Goal: Communication & Community: Answer question/provide support

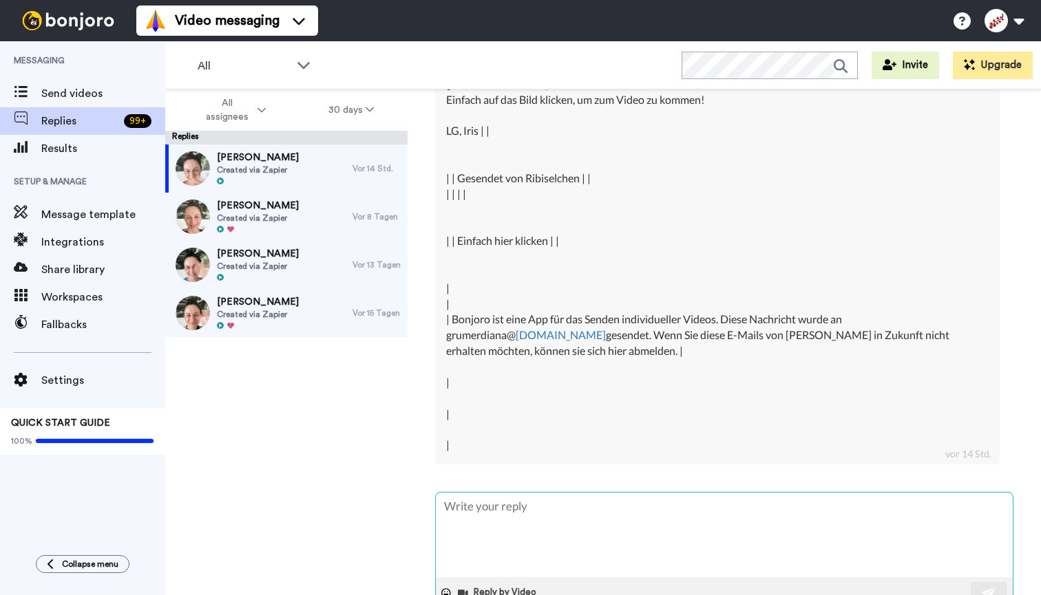
scroll to position [761, 0]
type textarea "H"
type textarea "x"
type textarea "Ha"
type textarea "x"
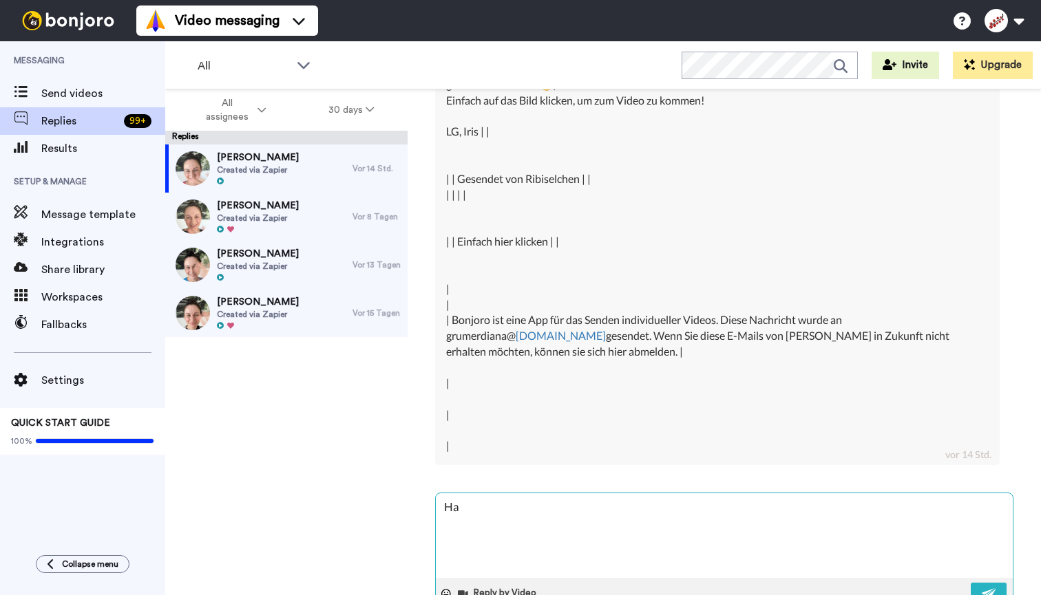
type textarea "Hal"
type textarea "x"
type textarea "Hall"
type textarea "x"
type textarea "Hallo"
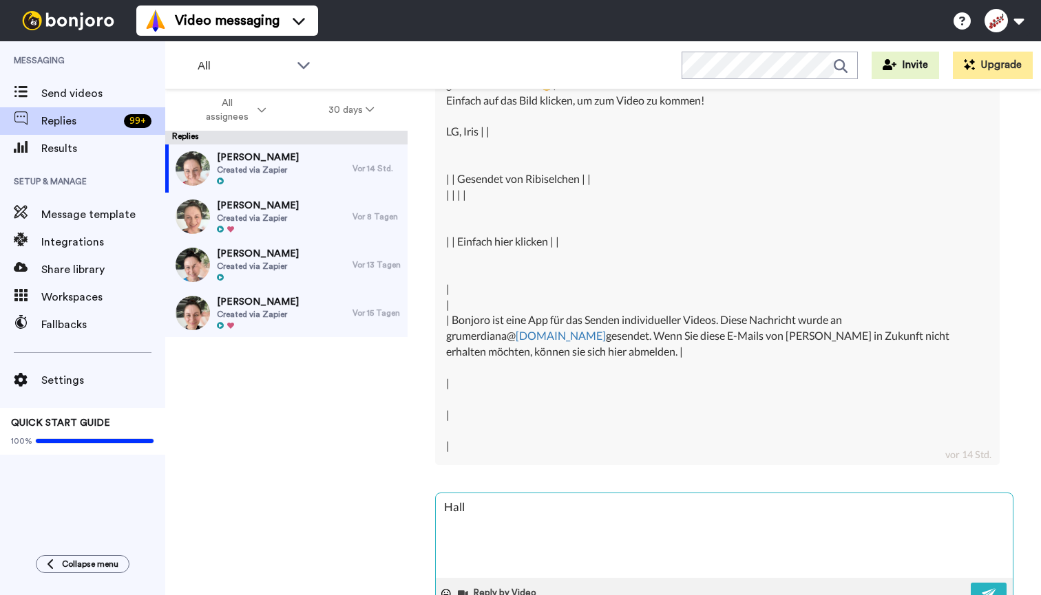
type textarea "x"
type textarea "Hallo"
type textarea "x"
type textarea "Hallo D"
type textarea "x"
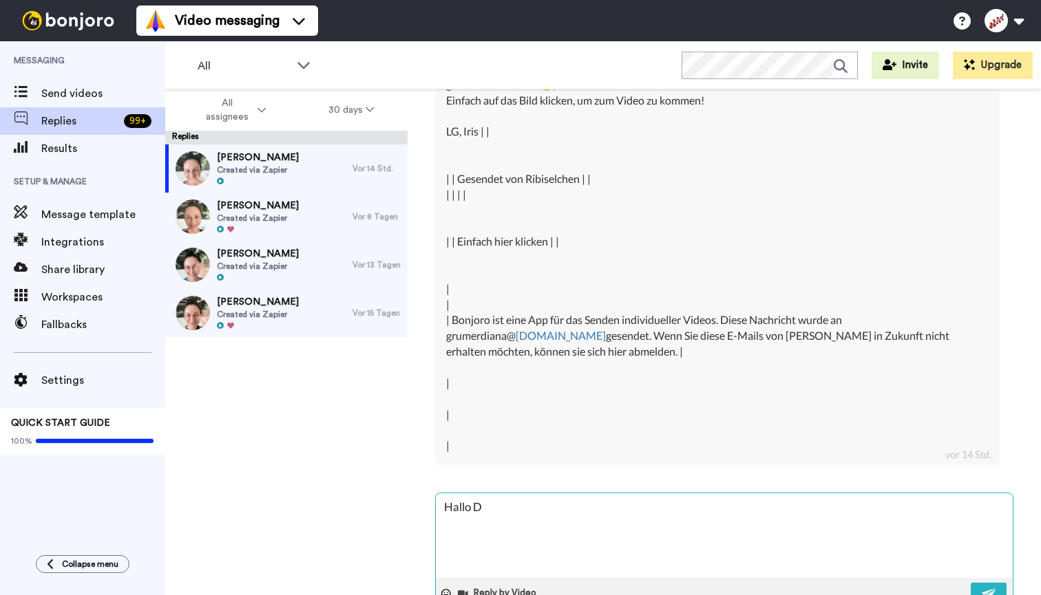
type textarea "Hallo Di"
type textarea "x"
type textarea "Hallo Dia"
type textarea "x"
type textarea "Hallo Dian"
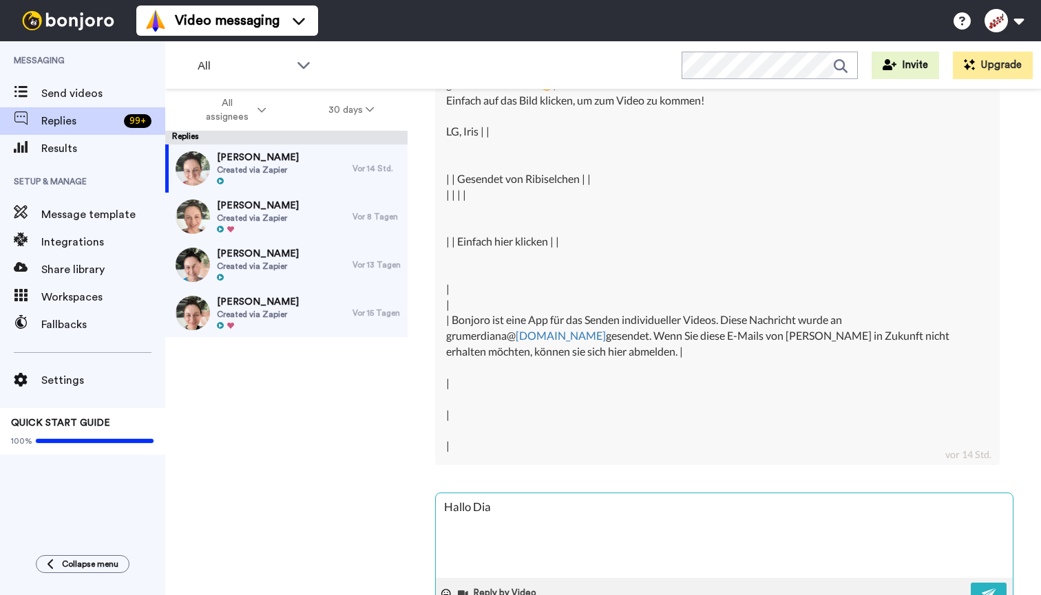
type textarea "x"
type textarea "Hallo [PERSON_NAME]"
type textarea "x"
type textarea "[PERSON_NAME],"
type textarea "x"
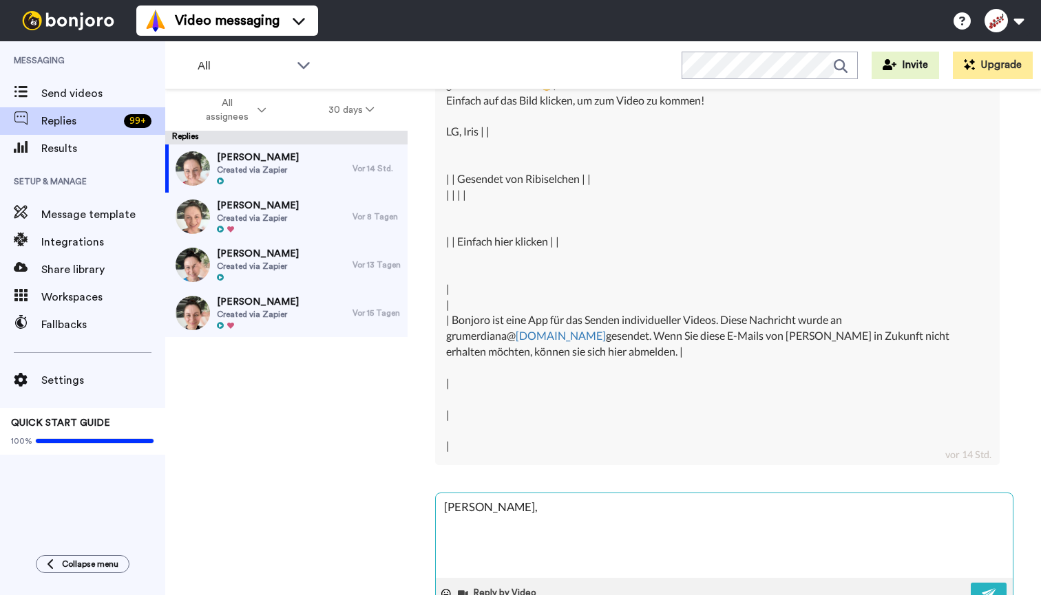
type textarea "[PERSON_NAME],"
type textarea "x"
type textarea "[PERSON_NAME], i"
type textarea "x"
type textarea "[PERSON_NAME], ic"
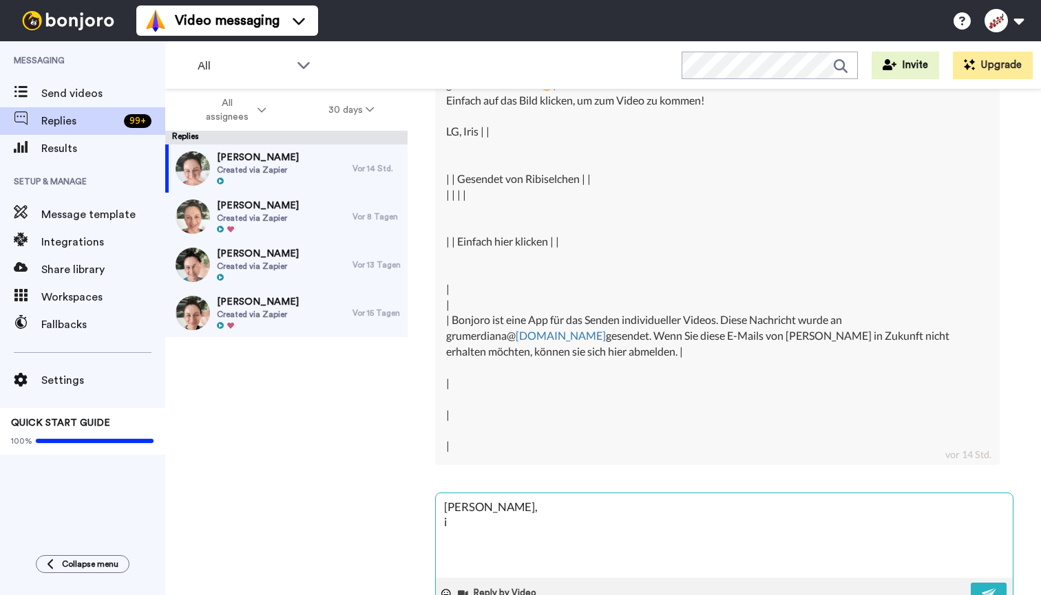
type textarea "x"
type textarea "Hallo [PERSON_NAME], ich"
type textarea "x"
type textarea "Hallo [PERSON_NAME], ich"
type textarea "x"
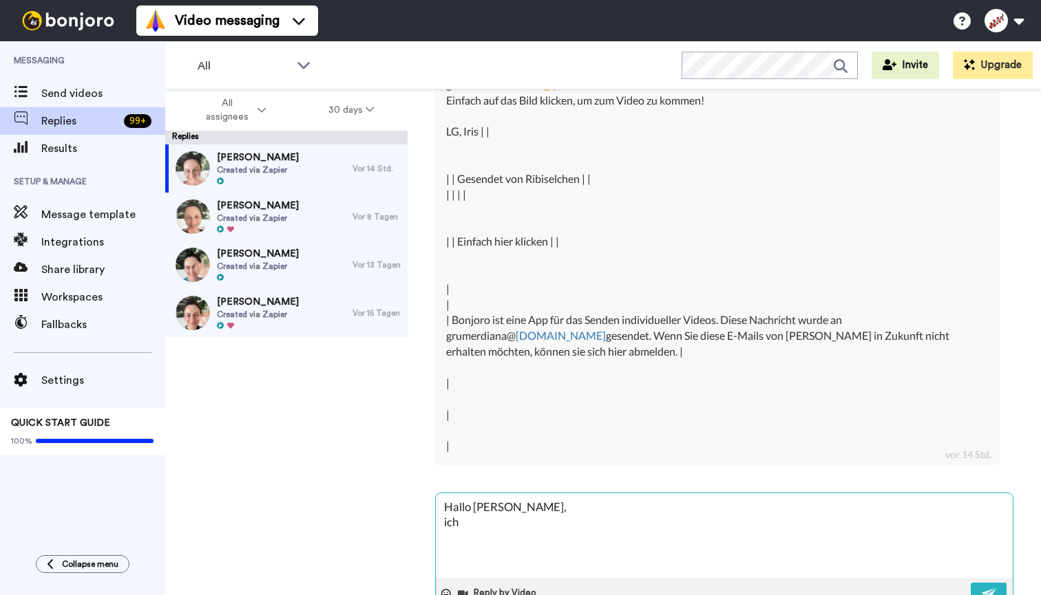
type textarea "Hallo [PERSON_NAME], ich w"
type textarea "x"
type textarea "Hallo [PERSON_NAME], ich wü"
type textarea "x"
type textarea "Hallo [PERSON_NAME], ich wür"
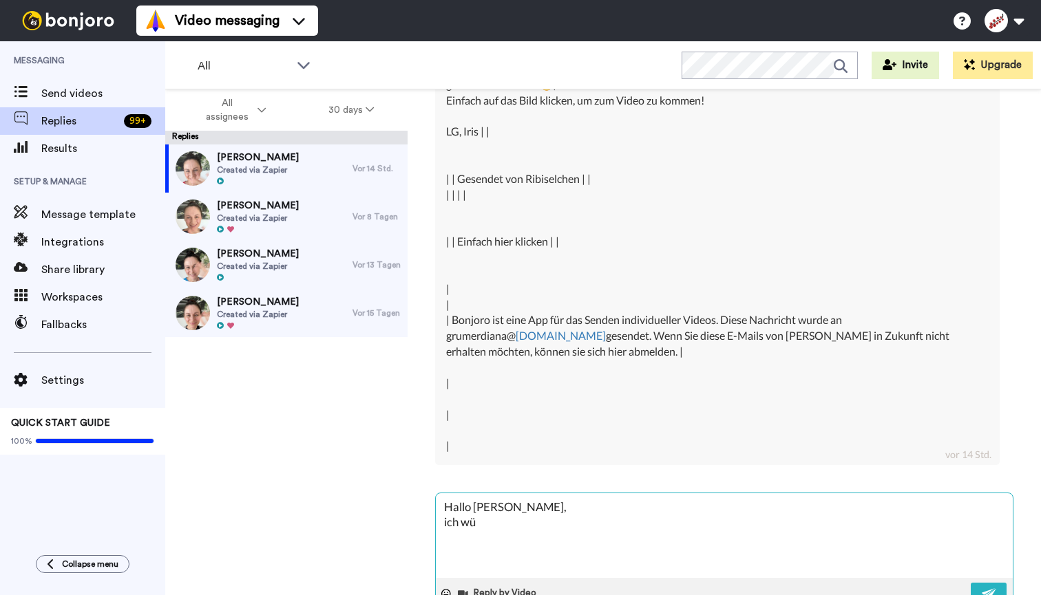
type textarea "x"
type textarea "Hallo [PERSON_NAME], ich würd"
type textarea "x"
type textarea "Hallo [PERSON_NAME], ich würde"
type textarea "x"
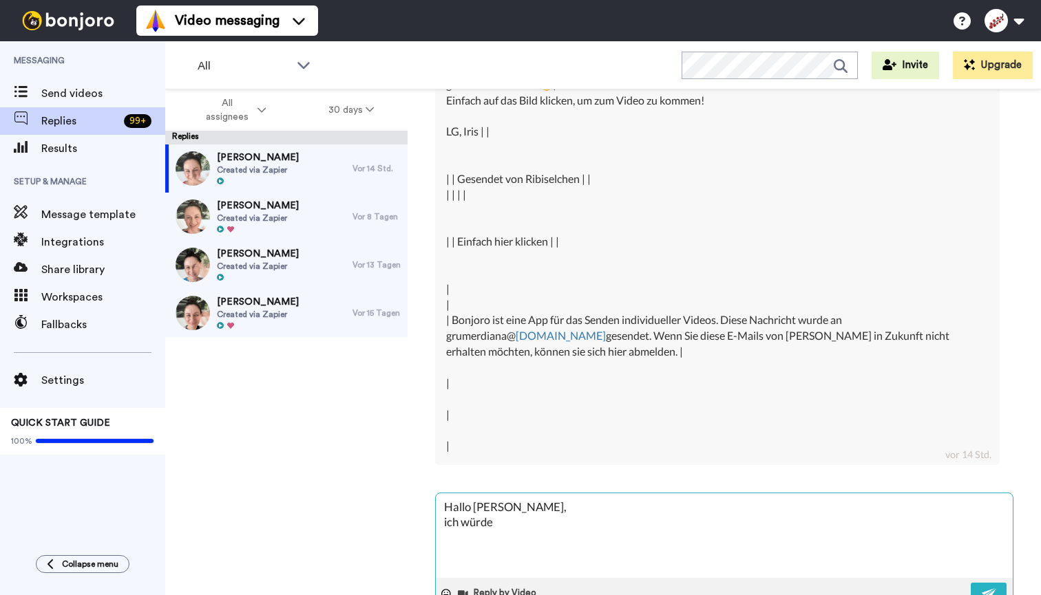
type textarea "Hallo [PERSON_NAME], ich würde"
type textarea "x"
type textarea "Hallo [PERSON_NAME], ich würde d"
type textarea "x"
type textarea "Hallo [PERSON_NAME], ich würde da"
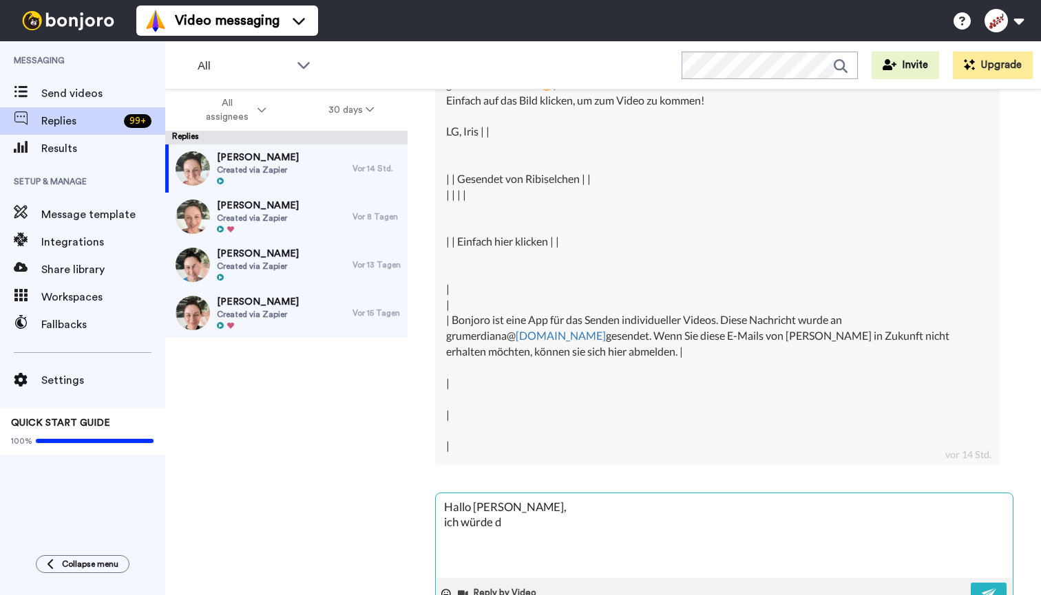
type textarea "x"
type textarea "Hallo [PERSON_NAME], ich würde das"
type textarea "x"
type textarea "Hallo [PERSON_NAME], ich würde das"
type textarea "x"
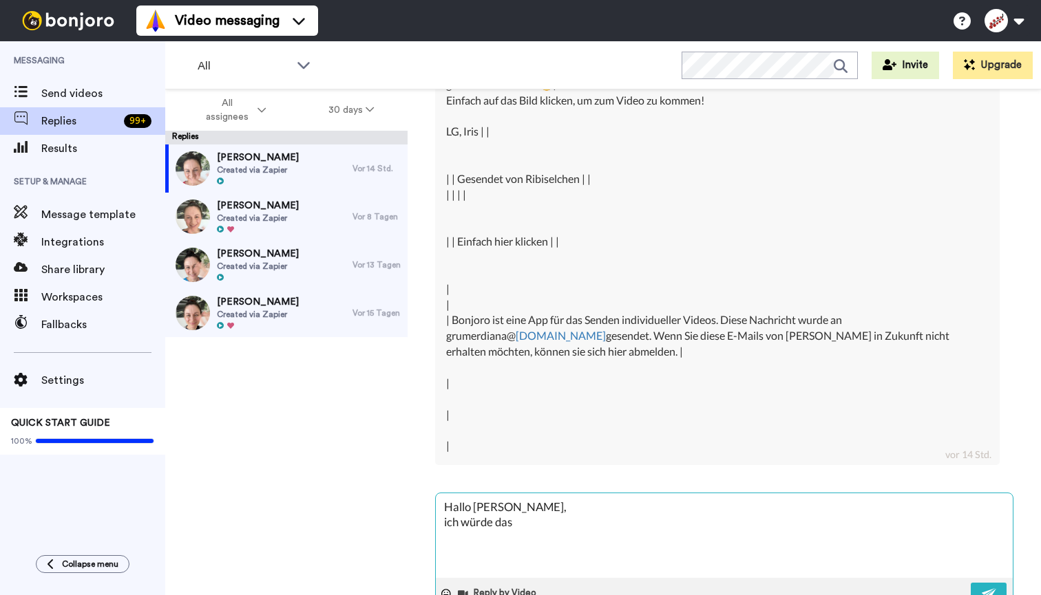
type textarea "Hallo [PERSON_NAME], ich würde das a"
type textarea "x"
type textarea "Hallo [PERSON_NAME], ich würde das ab"
type textarea "x"
type textarea "Hallo [PERSON_NAME], ich würde das abh"
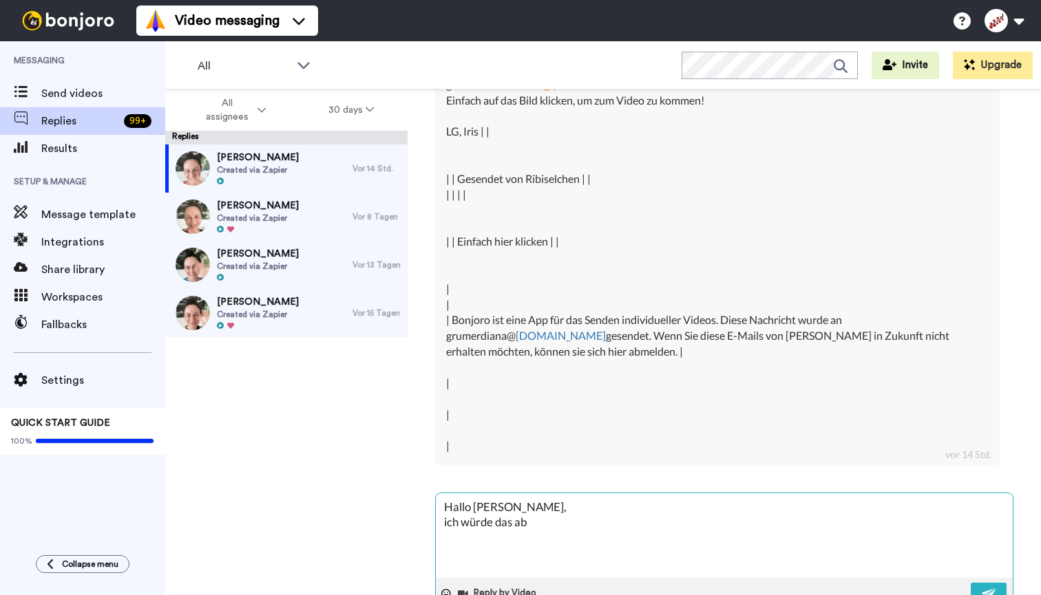
type textarea "x"
type textarea "Hallo [PERSON_NAME], ich würde das abhä"
type textarea "x"
type textarea "Hallo [PERSON_NAME], ich würde das abhän"
type textarea "x"
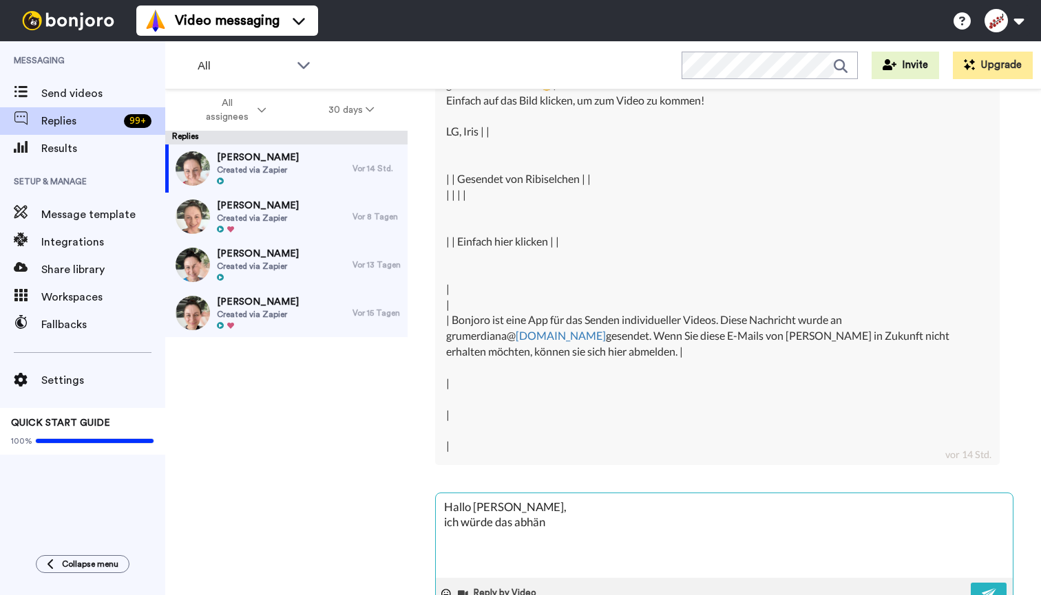
type textarea "Hallo [PERSON_NAME], ich würde das abhäng"
type textarea "x"
type textarea "Hallo [PERSON_NAME], ich würde das abhängi"
type textarea "x"
type textarea "Hallo [PERSON_NAME], ich würde das abhängig"
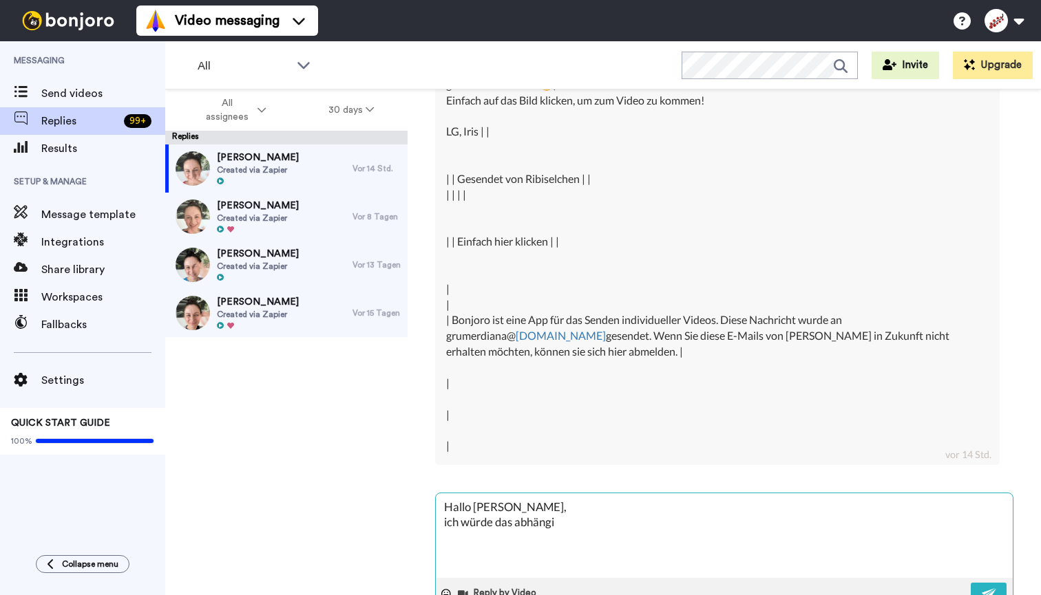
type textarea "x"
type textarea "Hallo [PERSON_NAME], ich würde das abhängig"
type textarea "x"
type textarea "Hallo [PERSON_NAME], ich würde das abhängig v"
type textarea "x"
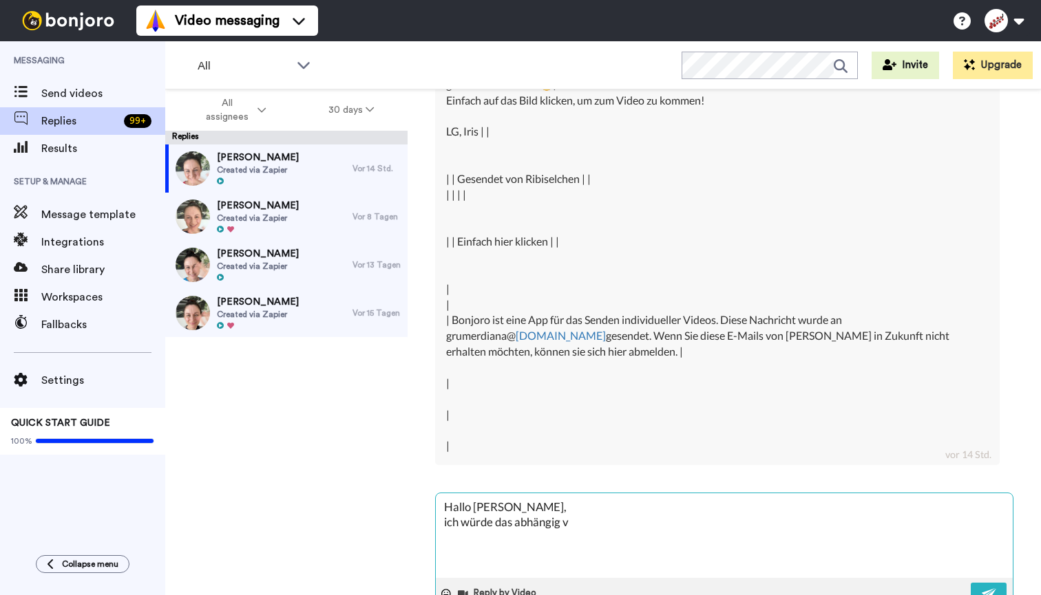
type textarea "Hallo [PERSON_NAME], ich würde das abhängig vo"
type textarea "x"
type textarea "Hallo [PERSON_NAME], ich würde das abhängig vom"
type textarea "x"
type textarea "Hallo [PERSON_NAME], ich würde das abhängig vom"
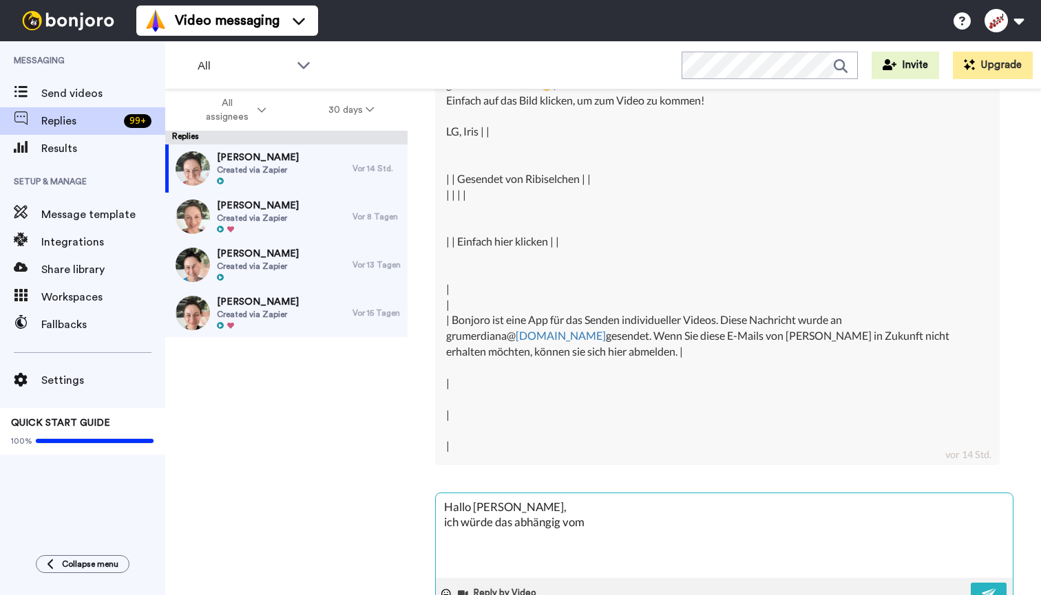
type textarea "x"
type textarea "Hallo [PERSON_NAME], ich würde das abhängig vom P"
type textarea "x"
type textarea "Hallo [PERSON_NAME], ich würde das abhängig vom Pl"
type textarea "x"
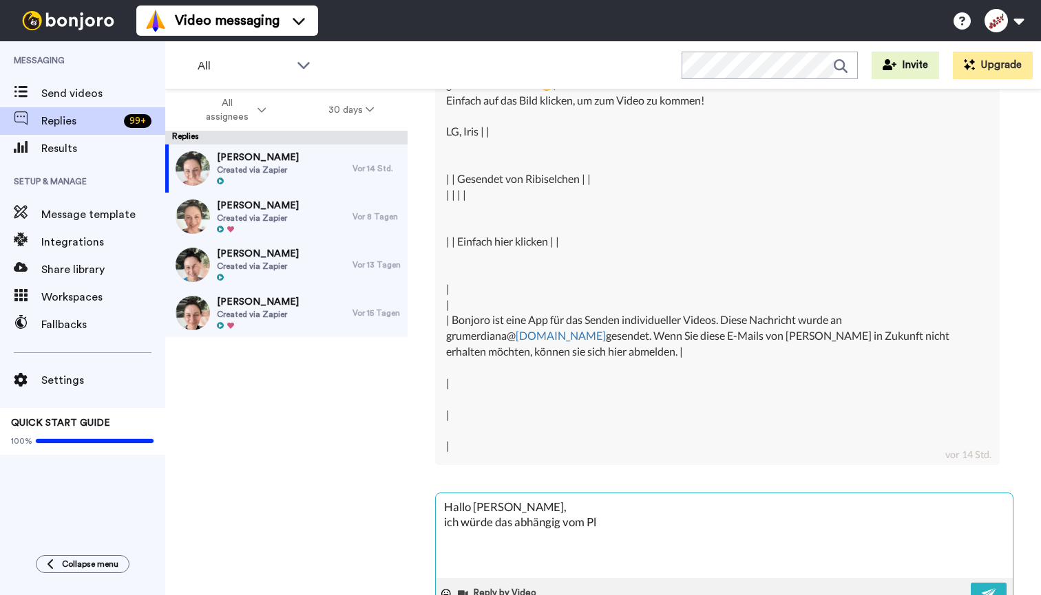
type textarea "Hallo [PERSON_NAME], ich würde das abhängig vom Pla"
type textarea "x"
type textarea "Hallo [PERSON_NAME], ich würde das abhängig vom Plat"
type textarea "x"
type textarea "Hallo [PERSON_NAME], ich würde das abhängig vom Platz"
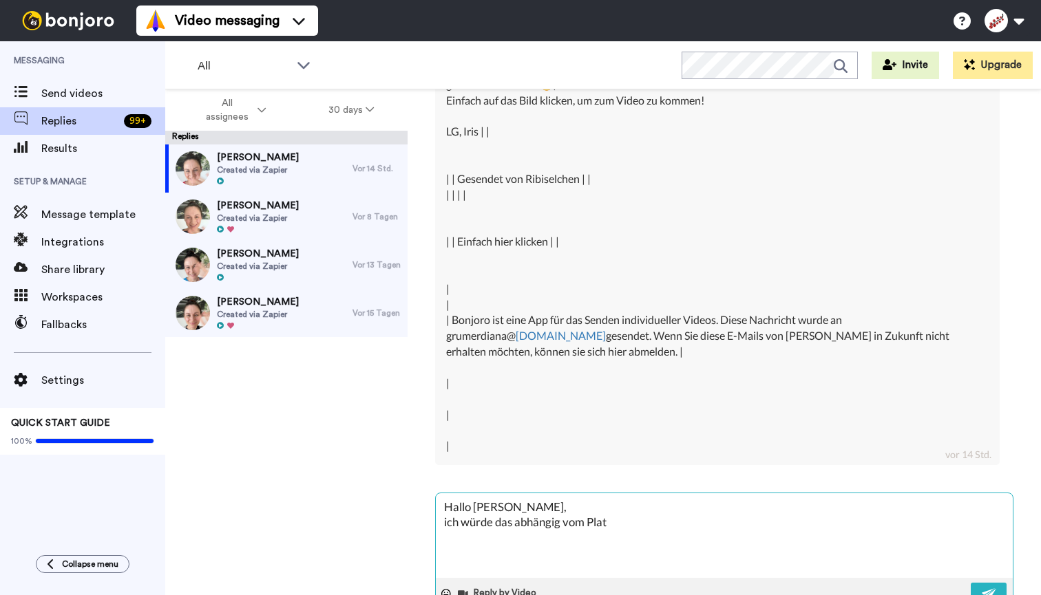
type textarea "x"
type textarea "Hallo [PERSON_NAME], ich würde das abhängig vom Platz"
type textarea "x"
type textarea "Hallo [PERSON_NAME], ich würde das abhängig vom Platz i"
type textarea "x"
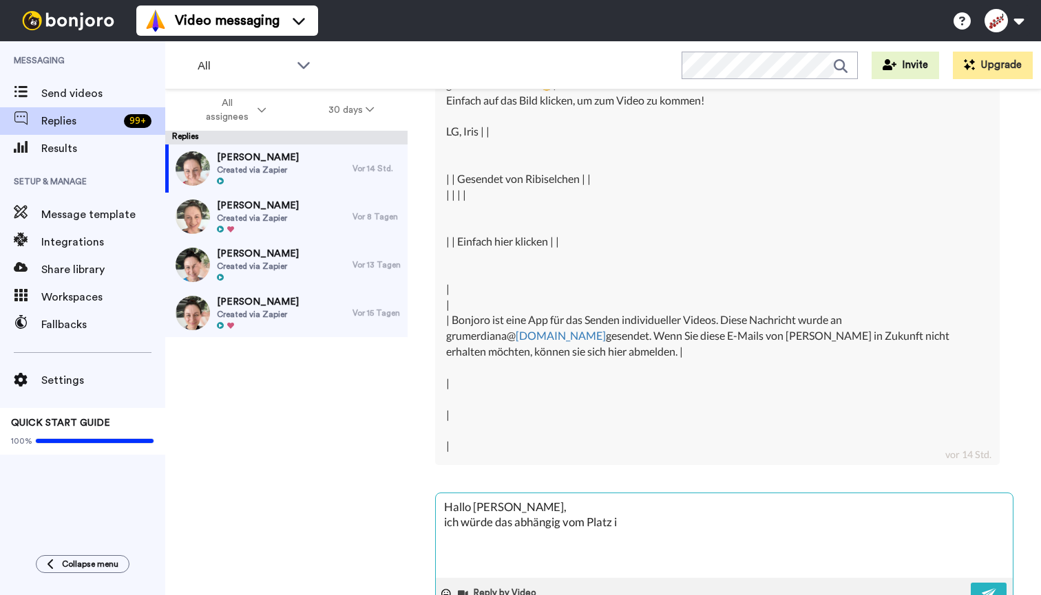
type textarea "Hallo [PERSON_NAME], ich würde das abhängig vom Platz in"
type textarea "x"
type textarea "Hallo [PERSON_NAME], ich würde das abhängig vom Platz in"
type textarea "x"
type textarea "Hallo [PERSON_NAME], ich würde das abhängig vom Platz in d"
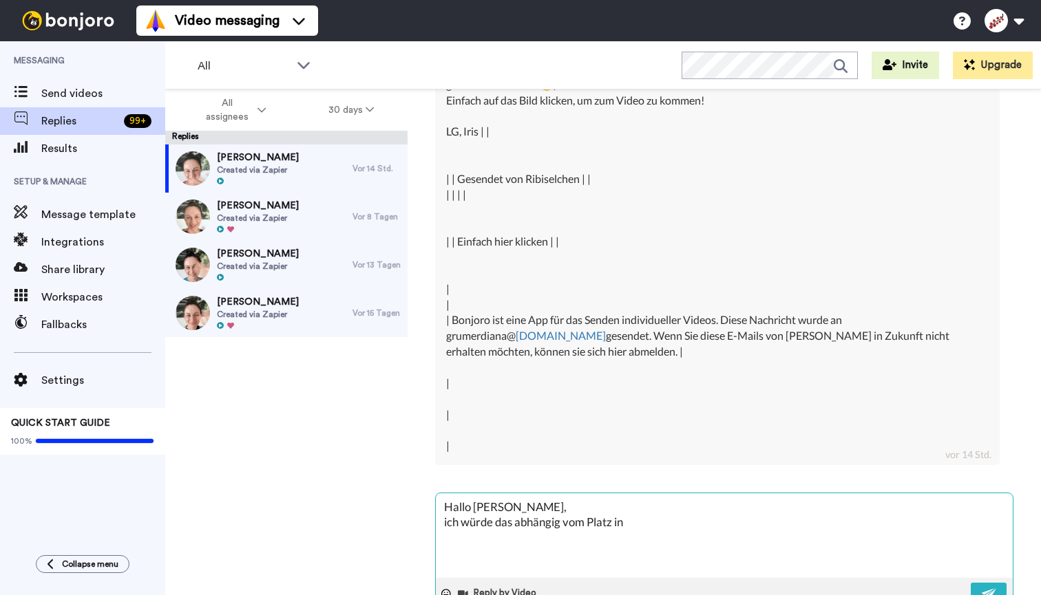
type textarea "x"
type textarea "Hallo [PERSON_NAME], ich würde das abhängig vom Platz in de"
type textarea "x"
type textarea "Hallo [PERSON_NAME], ich würde das abhängig vom Platz in dei"
type textarea "x"
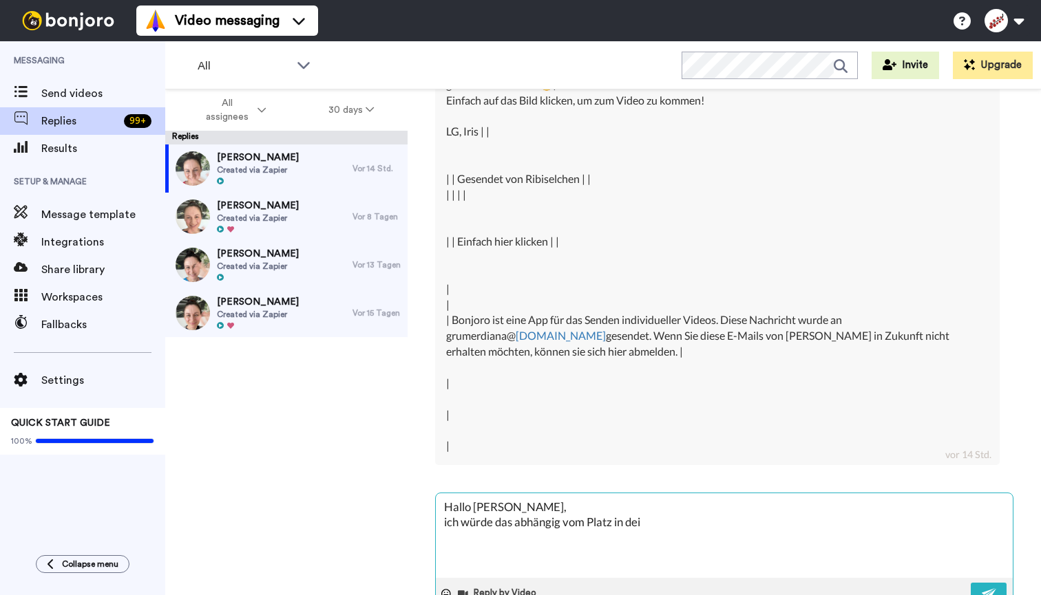
type textarea "Hallo [PERSON_NAME], ich würde das abhängig vom Platz in dein"
type textarea "x"
type textarea "Hallo [PERSON_NAME], ich würde das abhängig vom Platz in deine"
type textarea "x"
type textarea "Hallo [PERSON_NAME], ich würde das abhängig vom Platz in deinem"
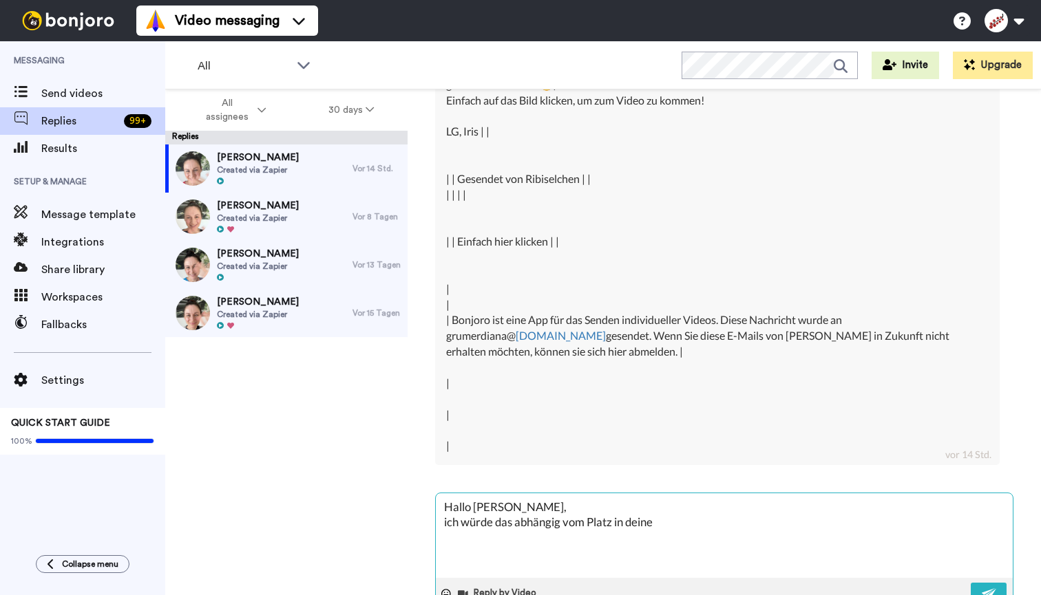
type textarea "x"
type textarea "Hallo [PERSON_NAME], ich würde das abhängig vom Platz in deinem"
type textarea "x"
type textarea "Hallo [PERSON_NAME], ich würde das abhängig vom Platz in deinem T"
type textarea "x"
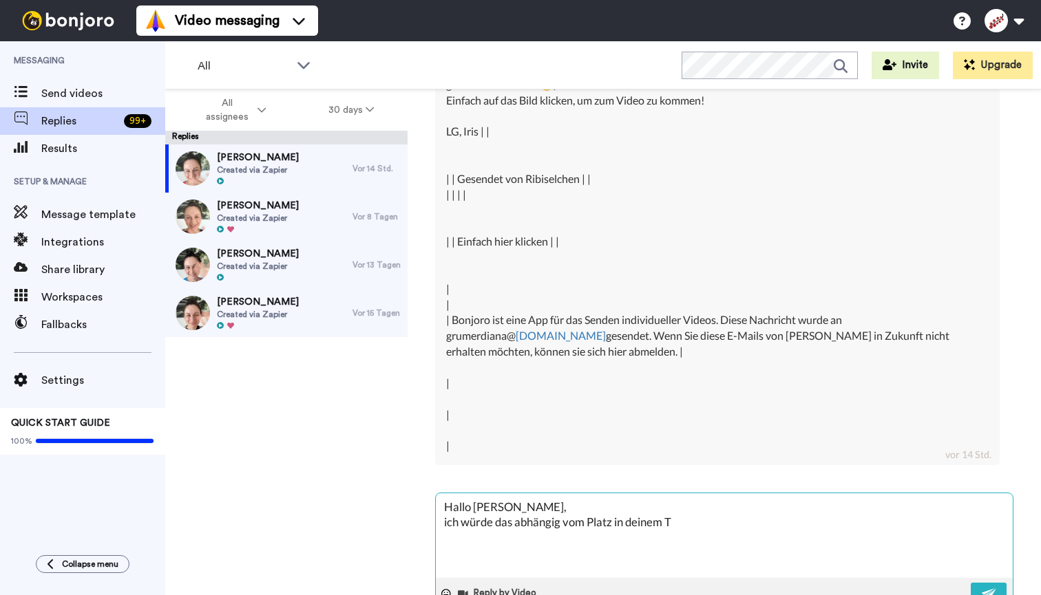
type textarea "Hallo [PERSON_NAME], ich würde das abhängig vom Platz in deinem Ti"
type textarea "x"
type textarea "Hallo [PERSON_NAME], ich würde das abhängig vom Platz in deinem Tie"
type textarea "x"
type textarea "Hallo [PERSON_NAME], ich würde das abhängig vom Platz in deinem Tief"
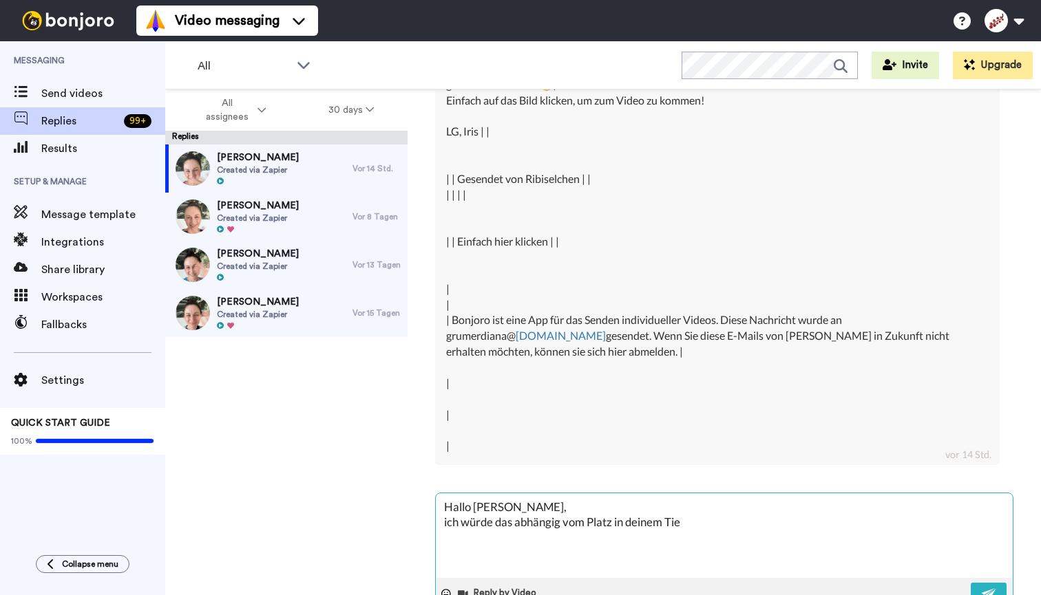
type textarea "x"
type textarea "Hallo [PERSON_NAME], ich würde das abhängig vom Platz in deinem Tiefk"
type textarea "x"
type textarea "Hallo [PERSON_NAME], ich würde das abhängig vom Platz in deinem Tiefkü"
type textarea "x"
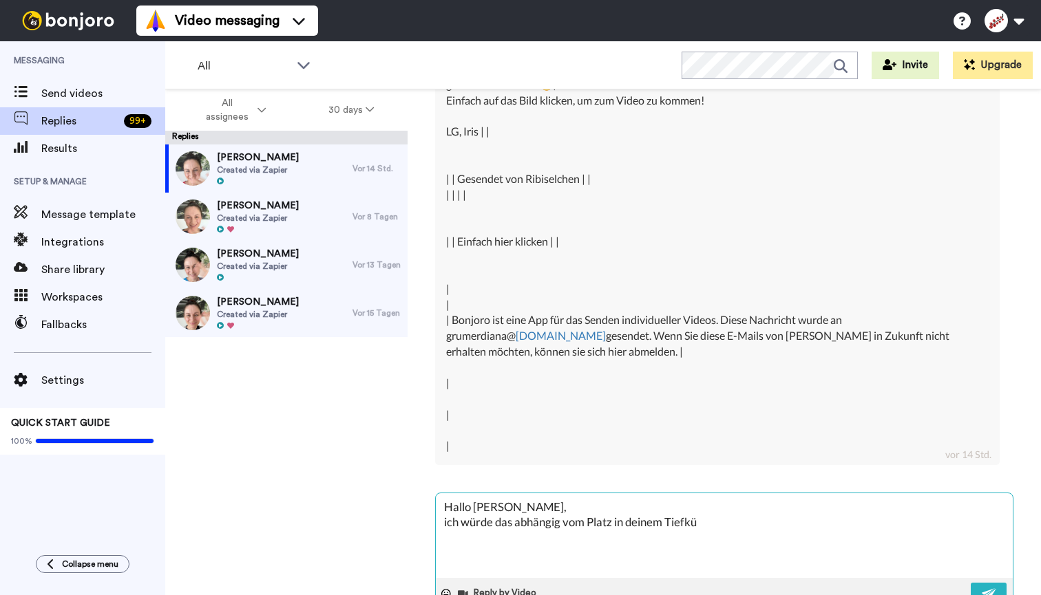
type textarea "Hallo [PERSON_NAME], ich würde das abhängig vom Platz in deinem Tiefküh"
type textarea "x"
type textarea "Hallo [PERSON_NAME], ich würde das abhängig vom Platz in deinem Tiefkühl"
type textarea "x"
type textarea "Hallo [PERSON_NAME], ich würde das abhängig vom Platz in deinem Tiefkühle"
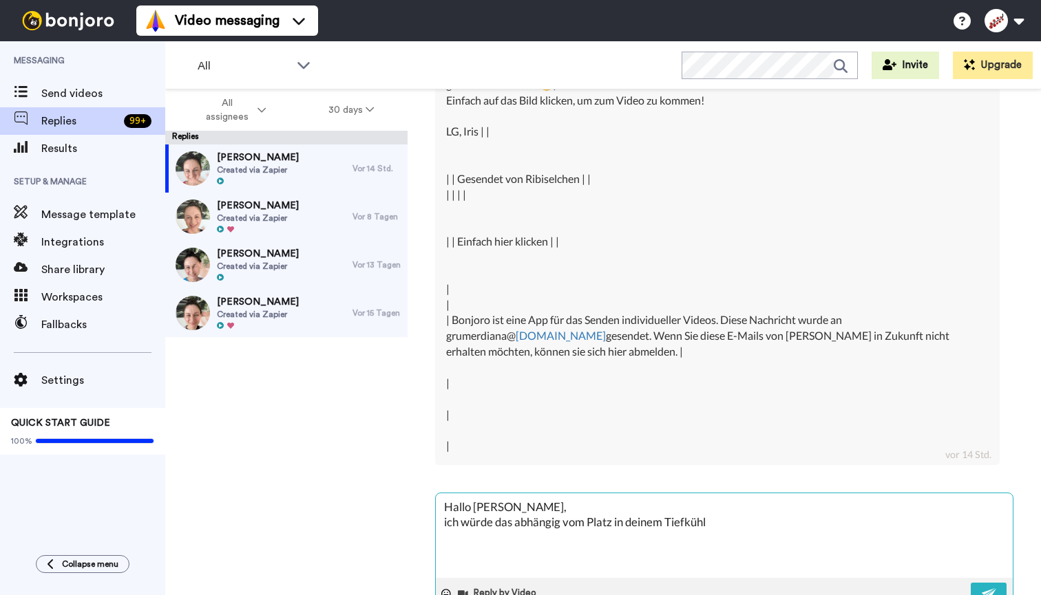
type textarea "x"
type textarea "Hallo [PERSON_NAME], ich würde das abhängig vom Platz in deinem Tiefkühler"
type textarea "x"
type textarea "Hallo [PERSON_NAME], ich würde das abhängig vom Platz in deinem Tiefkühler"
type textarea "x"
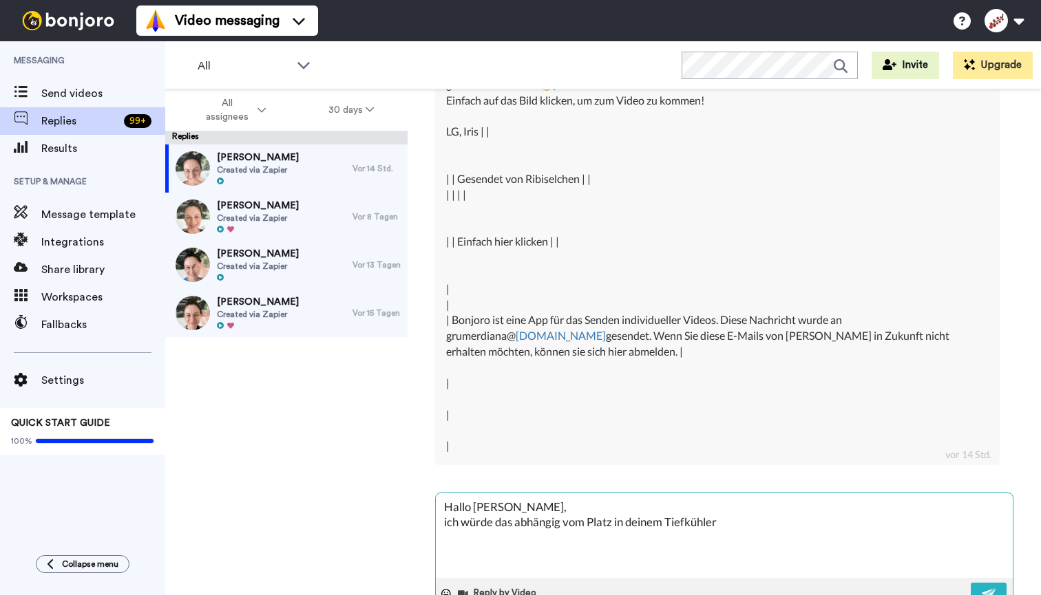
type textarea "Hallo [PERSON_NAME], ich würde das abhängig vom Platz in deinem Tiefkühler m"
type textarea "x"
type textarea "Hallo [PERSON_NAME], ich würde das abhängig vom Platz in deinem Tiefkühler ma"
type textarea "x"
type textarea "Hallo [PERSON_NAME], ich würde das abhängig vom Platz in deinem Tiefkühler mac"
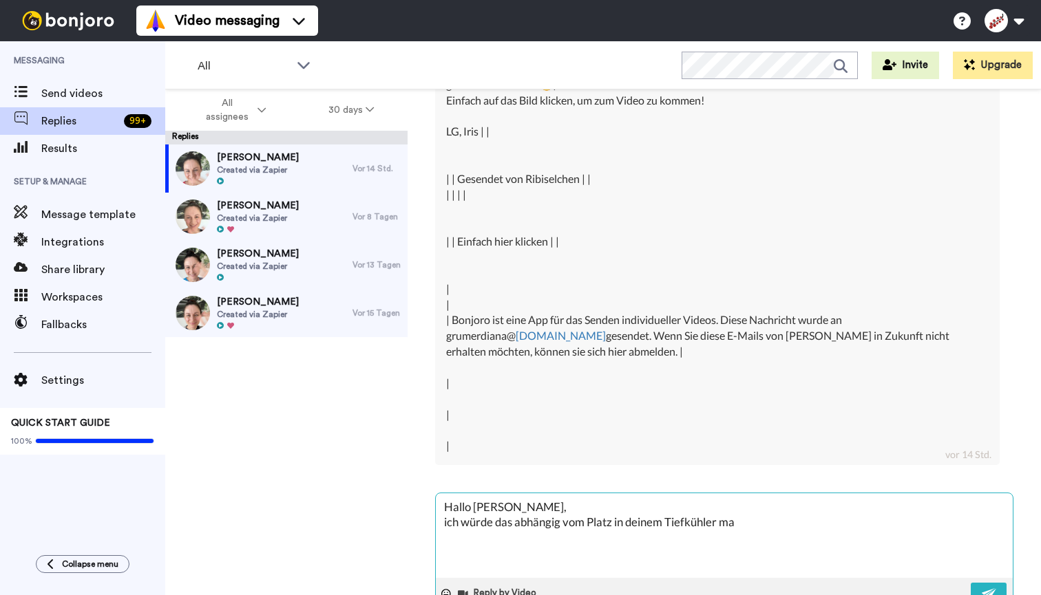
type textarea "x"
type textarea "Hallo [PERSON_NAME], ich würde das abhängig vom Platz in deinem Tiefkühler mach"
type textarea "x"
type textarea "Hallo [PERSON_NAME], ich würde das abhängig vom Platz in deinem Tiefkühler mache"
type textarea "x"
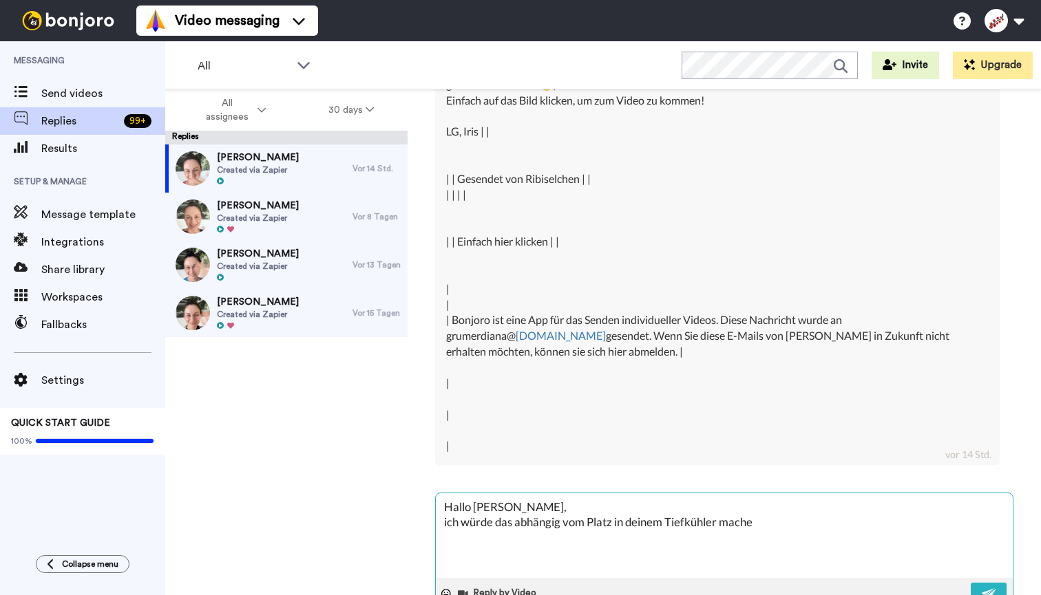
type textarea "Hallo [PERSON_NAME], ich würde das abhängig vom Platz in deinem Tiefkühler mach…"
type textarea "x"
type textarea "Hallo [PERSON_NAME], ich würde das abhängig vom Platz in deinem Tiefkühler mach…"
type textarea "x"
type textarea "Hallo [PERSON_NAME], ich würde das abhängig vom Platz in deinem Tiefkühler mach…"
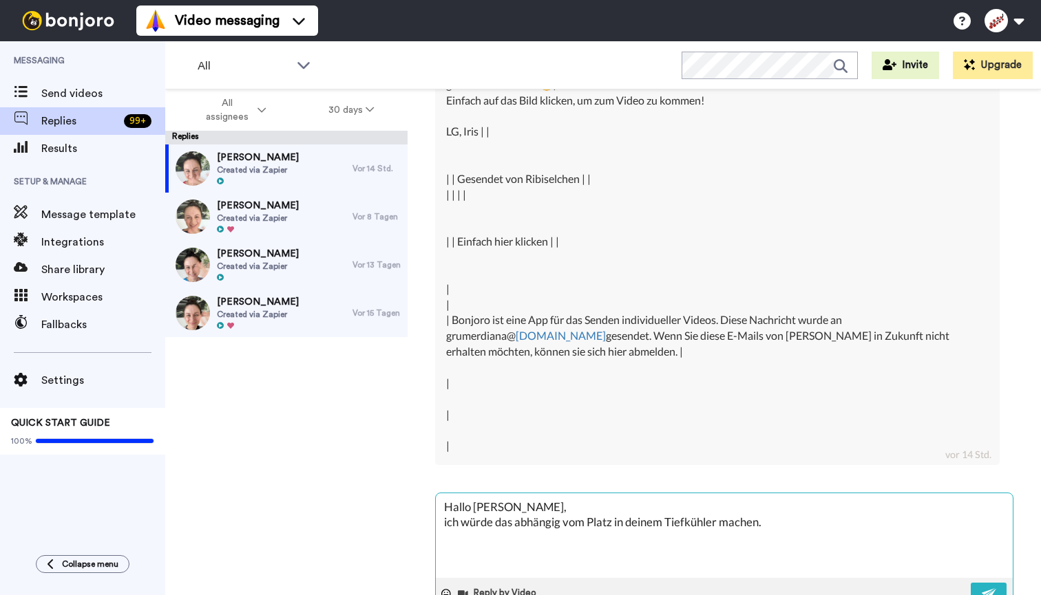
type textarea "x"
type textarea "Hallo [PERSON_NAME], ich würde das abhängig vom Platz in deinem Tiefkühler mach…"
type textarea "x"
type textarea "Hallo [PERSON_NAME], ich würde das abhängig vom Platz in deinem Tiefkühler mach…"
type textarea "x"
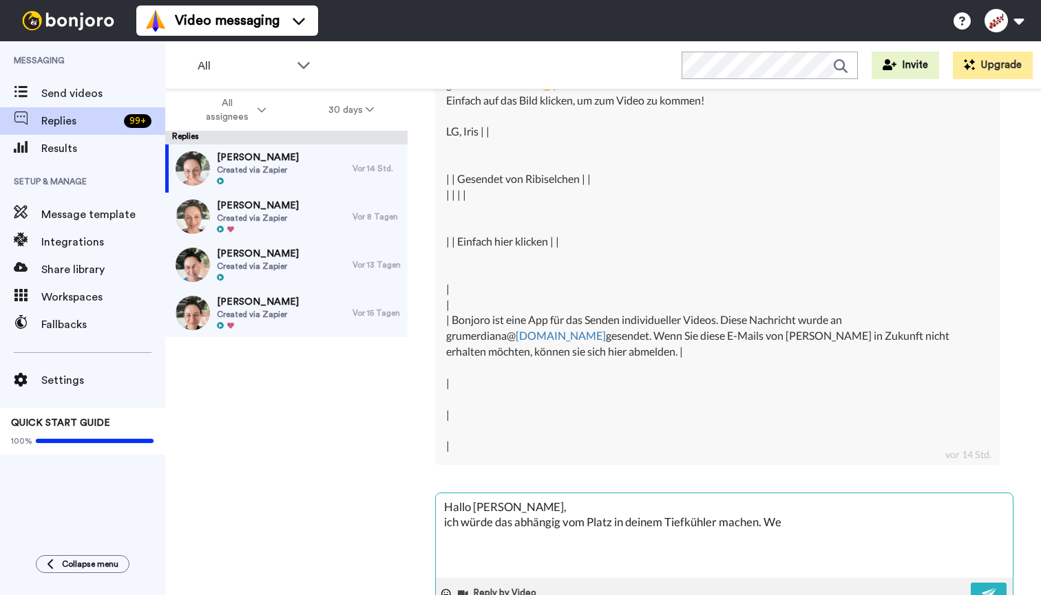
type textarea "Hallo [PERSON_NAME], ich würde das abhängig vom Platz in deinem Tiefkühler mach…"
type textarea "x"
type textarea "Hallo [PERSON_NAME], ich würde das abhängig vom Platz in deinem Tiefkühler mach…"
type textarea "x"
type textarea "Hallo [PERSON_NAME], ich würde das abhängig vom Platz in deinem Tiefkühler mach…"
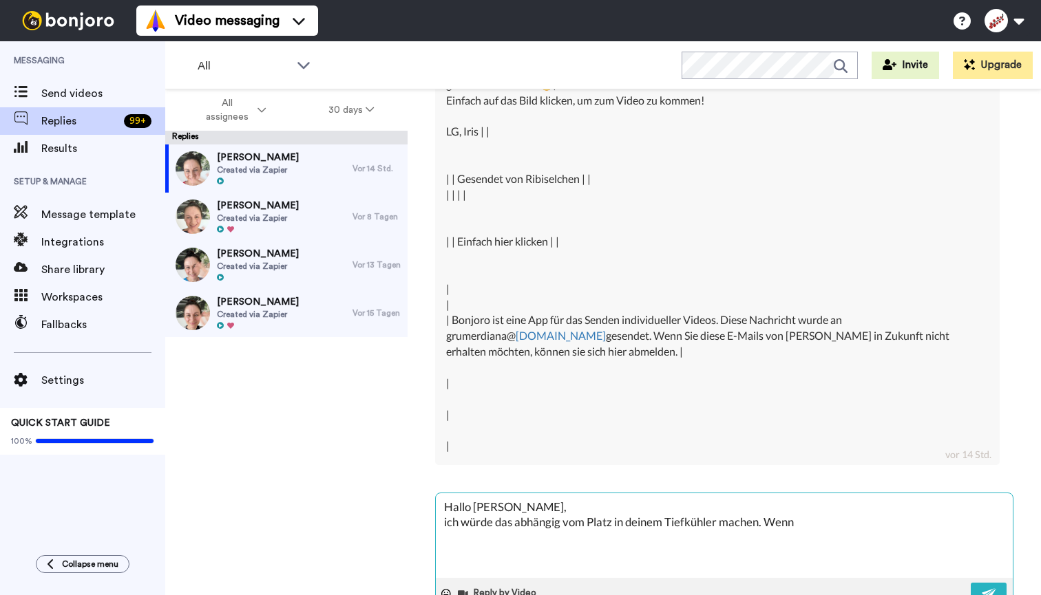
type textarea "x"
type textarea "Hallo [PERSON_NAME], ich würde das abhängig vom Platz in deinem Tiefkühler mach…"
type textarea "x"
type textarea "Hallo [PERSON_NAME], ich würde das abhängig vom Platz in deinem Tiefkühler mach…"
type textarea "x"
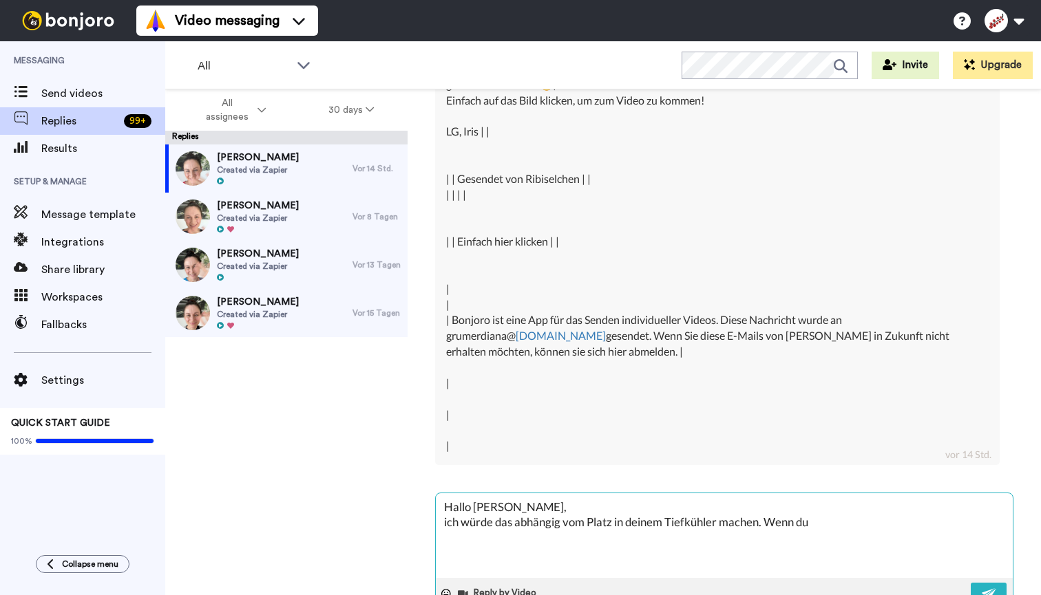
type textarea "Hallo [PERSON_NAME], ich würde das abhängig vom Platz in deinem Tiefkühler mach…"
type textarea "x"
type textarea "Hallo [PERSON_NAME], ich würde das abhängig vom Platz in deinem Tiefkühler mach…"
type textarea "x"
type textarea "Hallo [PERSON_NAME], ich würde das abhängig vom Platz in deinem Tiefkühler mach…"
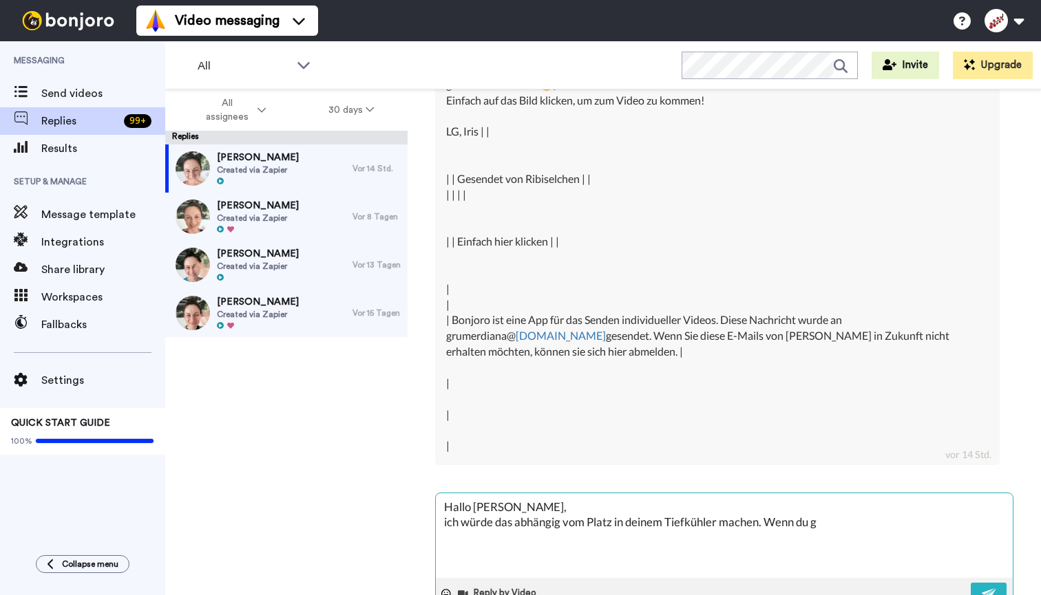
type textarea "x"
type textarea "Hallo [PERSON_NAME], ich würde das abhängig vom Platz in deinem Tiefkühler mach…"
type textarea "x"
type textarea "Hallo [PERSON_NAME], ich würde das abhängig vom Platz in deinem Tiefkühler mach…"
type textarea "x"
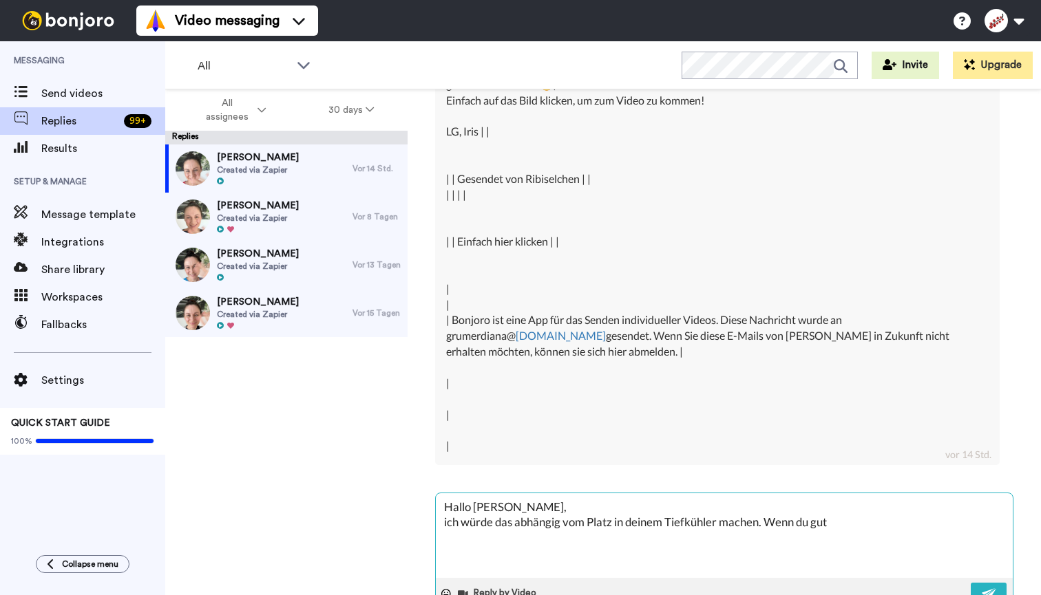
type textarea "Hallo [PERSON_NAME], ich würde das abhängig vom Platz in deinem Tiefkühler mach…"
type textarea "x"
type textarea "Hallo [PERSON_NAME], ich würde das abhängig vom Platz in deinem Tiefkühler mach…"
type textarea "x"
type textarea "Hallo [PERSON_NAME], ich würde das abhängig vom Platz in deinem Tiefkühler mach…"
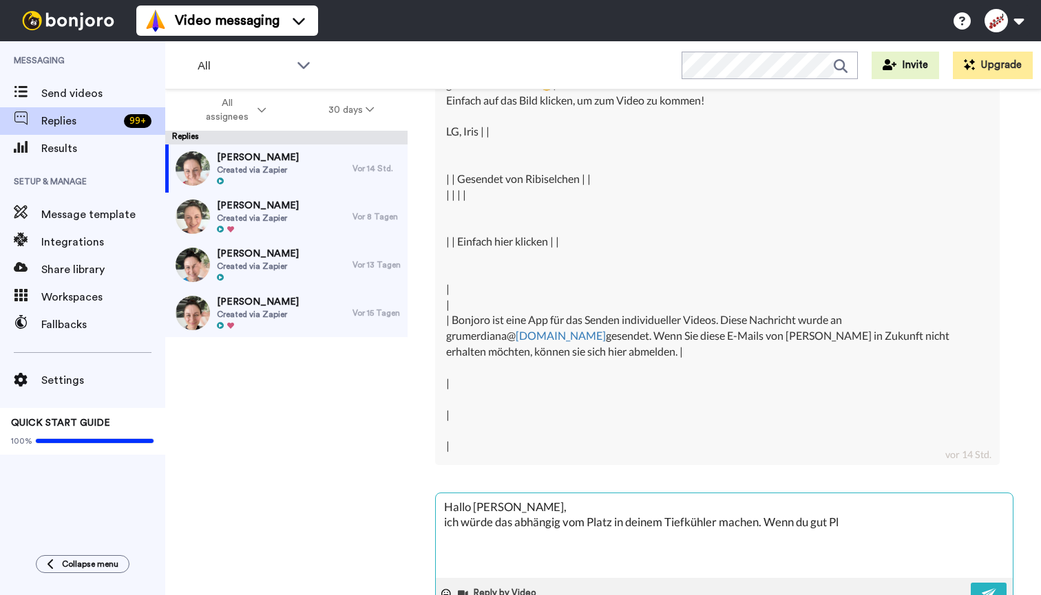
type textarea "x"
type textarea "Hallo [PERSON_NAME], ich würde das abhängig vom Platz in deinem Tiefkühler mach…"
type textarea "x"
type textarea "Hallo [PERSON_NAME], ich würde das abhängig vom Platz in deinem Tiefkühler mach…"
type textarea "x"
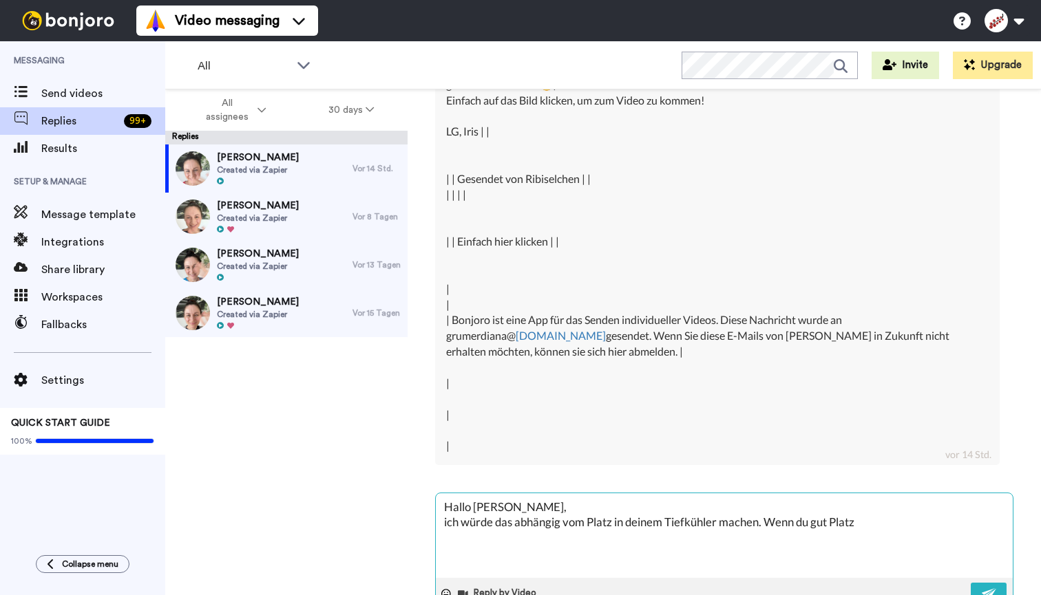
type textarea "Hallo [PERSON_NAME], ich würde das abhängig vom Platz in deinem Tiefkühler mach…"
type textarea "x"
type textarea "Hallo [PERSON_NAME], ich würde das abhängig vom Platz in deinem Tiefkühler mach…"
type textarea "x"
type textarea "Hallo [PERSON_NAME], ich würde das abhängig vom Platz in deinem Tiefkühler mach…"
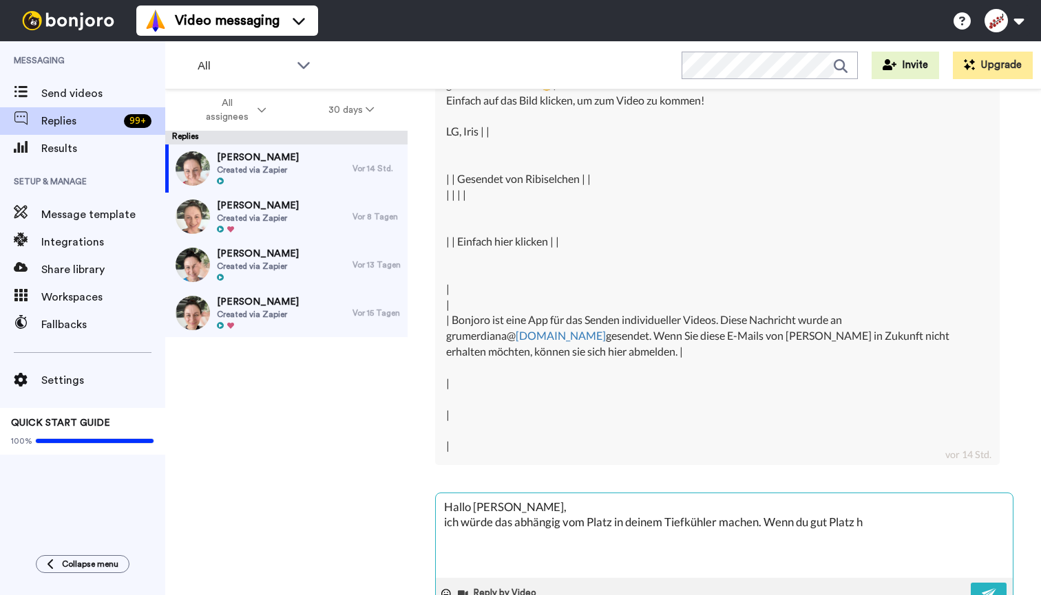
type textarea "x"
type textarea "Hallo [PERSON_NAME], ich würde das abhängig vom Platz in deinem Tiefkühler mach…"
type textarea "x"
type textarea "Hallo [PERSON_NAME], ich würde das abhängig vom Platz in deinem Tiefkühler mach…"
type textarea "x"
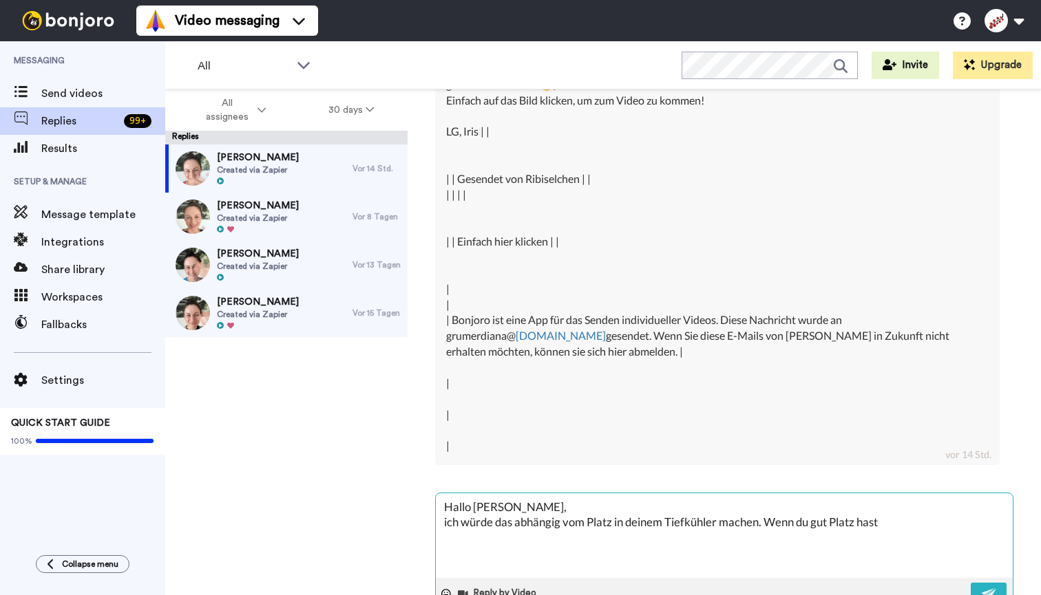
type textarea "Hallo [PERSON_NAME], ich würde das abhängig vom Platz in deinem Tiefkühler mach…"
type textarea "x"
type textarea "Hallo [PERSON_NAME], ich würde das abhängig vom Platz in deinem Tiefkühler mach…"
type textarea "x"
type textarea "Hallo [PERSON_NAME], ich würde das abhängig vom Platz in deinem Tiefkühler mach…"
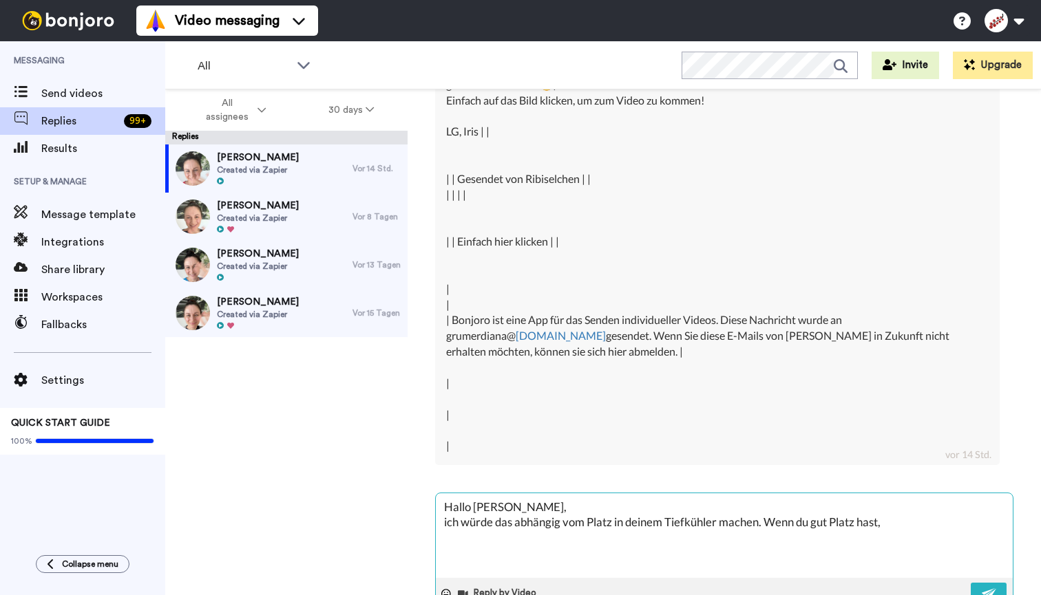
type textarea "x"
click at [476, 497] on textarea "Hallo [PERSON_NAME], ich würde das abhängig vom Platz in deinem Tiefkühler mach…" at bounding box center [724, 536] width 577 height 85
click at [502, 494] on textarea "Hallo [PERSON_NAME], ich würde das abhängig vom Platz in deinem Tiefkühler mach…" at bounding box center [724, 536] width 577 height 85
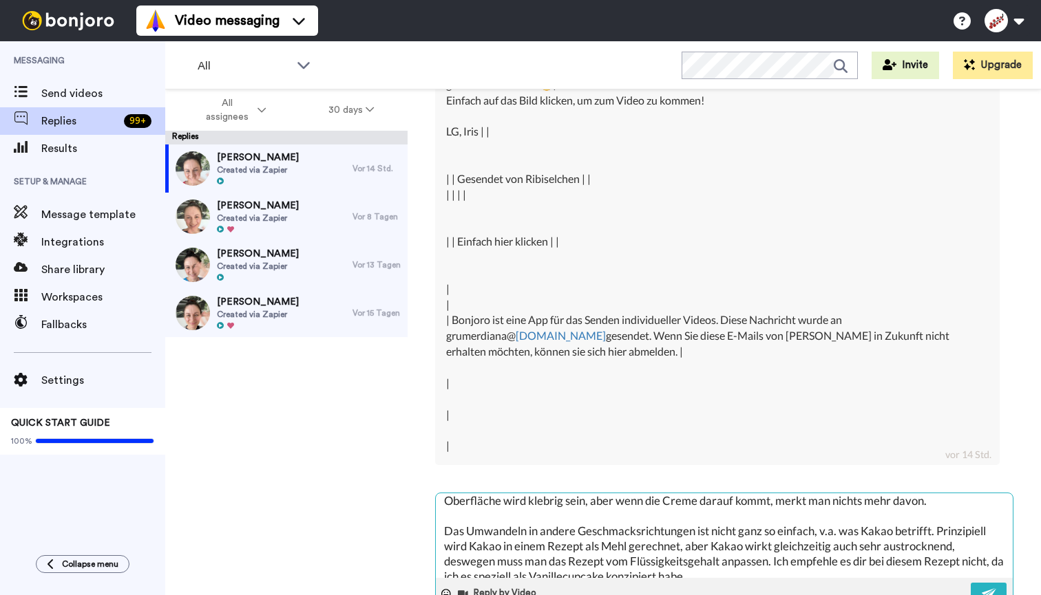
scroll to position [81, 0]
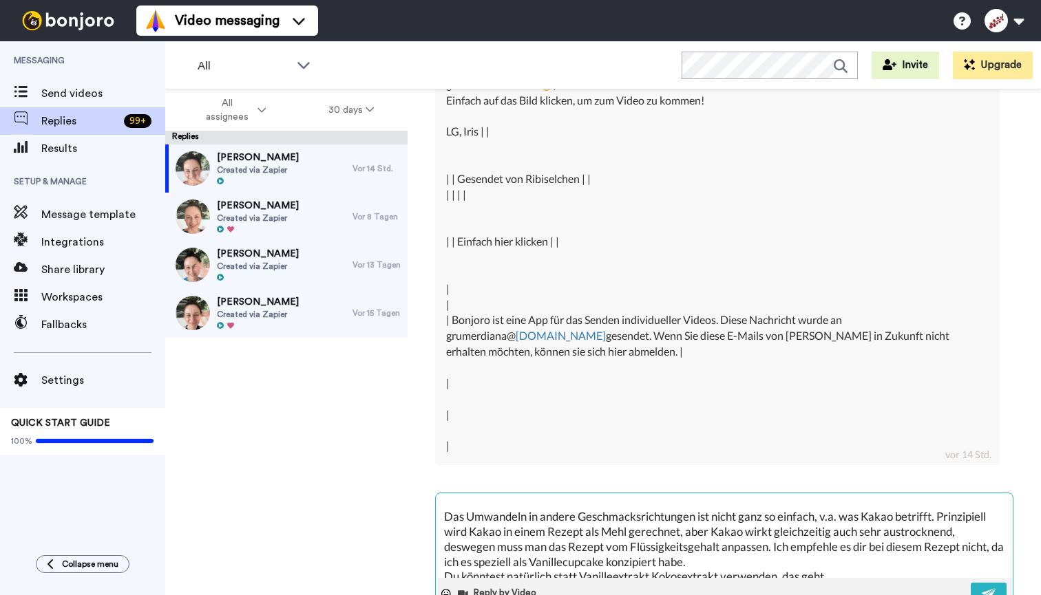
click at [747, 515] on textarea "Hallo [PERSON_NAME], ich würde das abhängig vom Platz in deinem Tiefkühler mach…" at bounding box center [724, 536] width 577 height 85
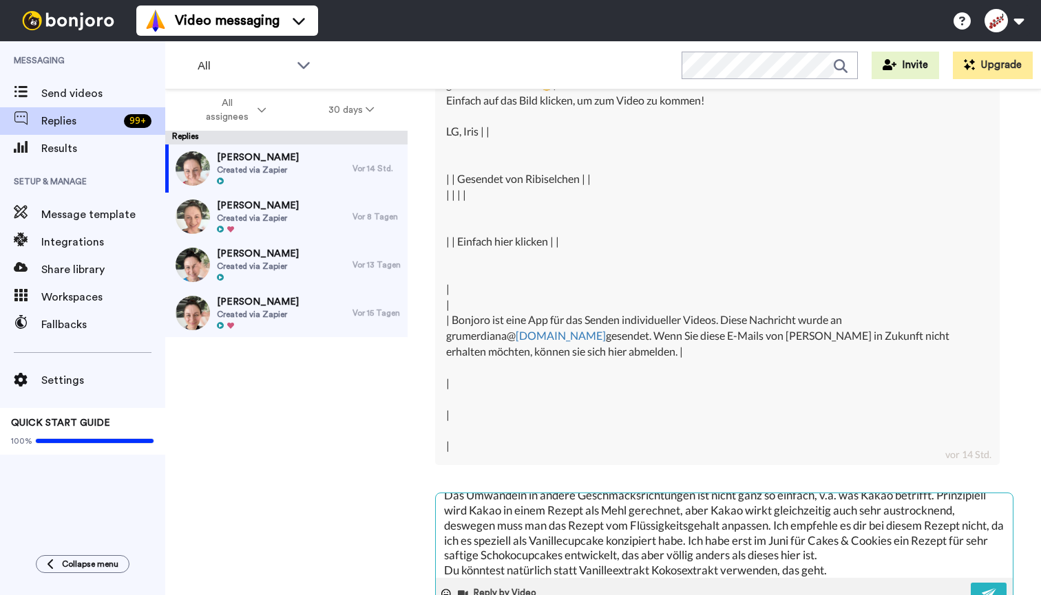
scroll to position [101, 0]
click at [846, 522] on textarea "Hallo [PERSON_NAME], ich würde das abhängig vom Platz in deinem Tiefkühler mach…" at bounding box center [724, 536] width 577 height 85
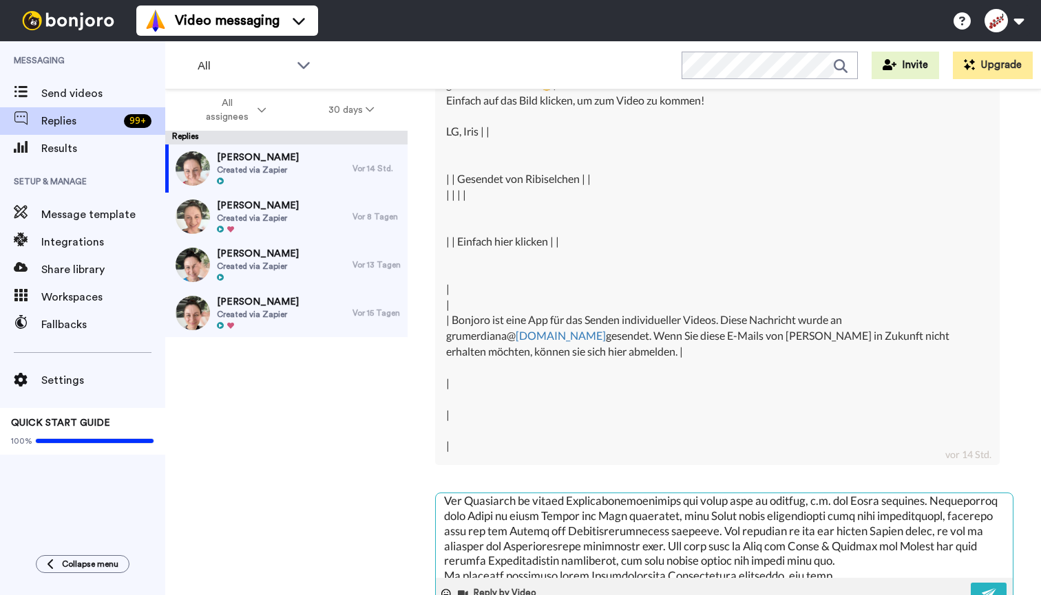
scroll to position [98, 0]
click at [852, 514] on textarea at bounding box center [724, 536] width 577 height 85
click at [673, 525] on textarea at bounding box center [724, 536] width 577 height 85
click at [718, 528] on textarea at bounding box center [724, 536] width 577 height 85
click at [595, 526] on textarea at bounding box center [724, 536] width 577 height 85
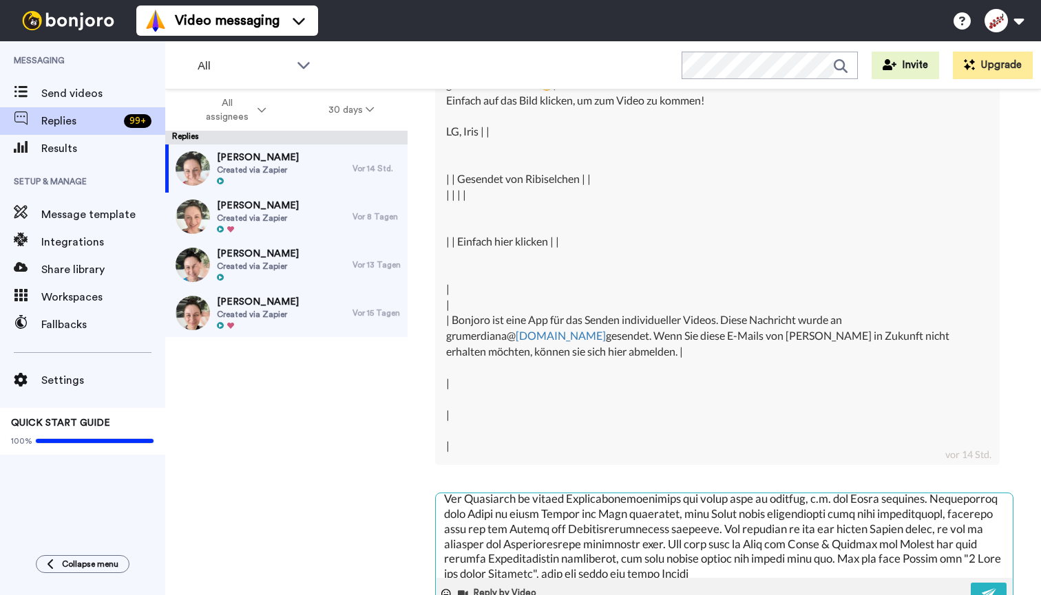
click at [595, 526] on textarea at bounding box center [724, 536] width 577 height 85
click at [687, 528] on textarea at bounding box center [724, 536] width 577 height 85
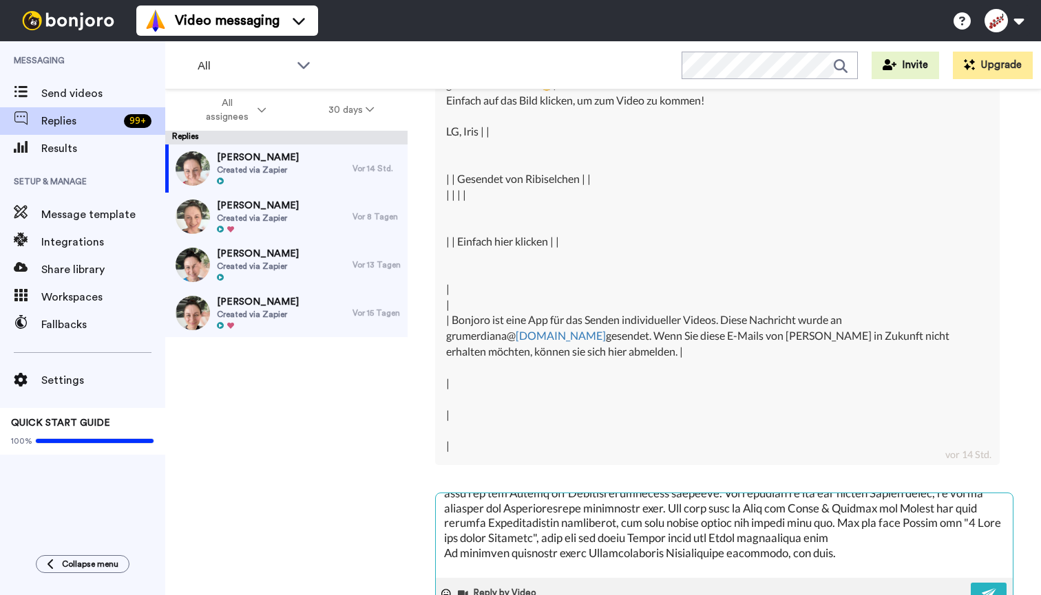
scroll to position [132, 0]
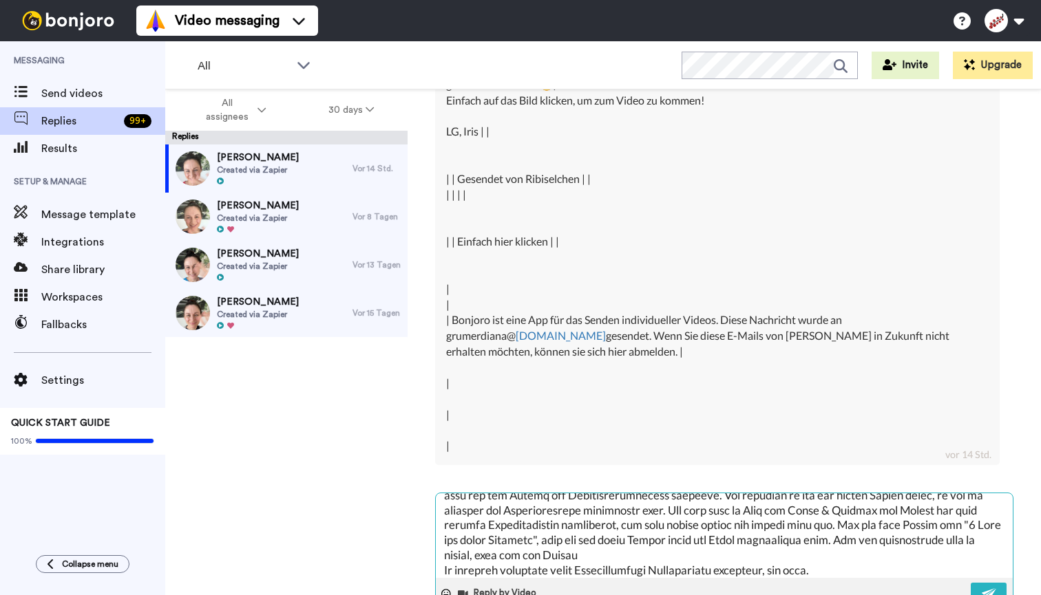
click at [579, 508] on textarea at bounding box center [724, 536] width 577 height 85
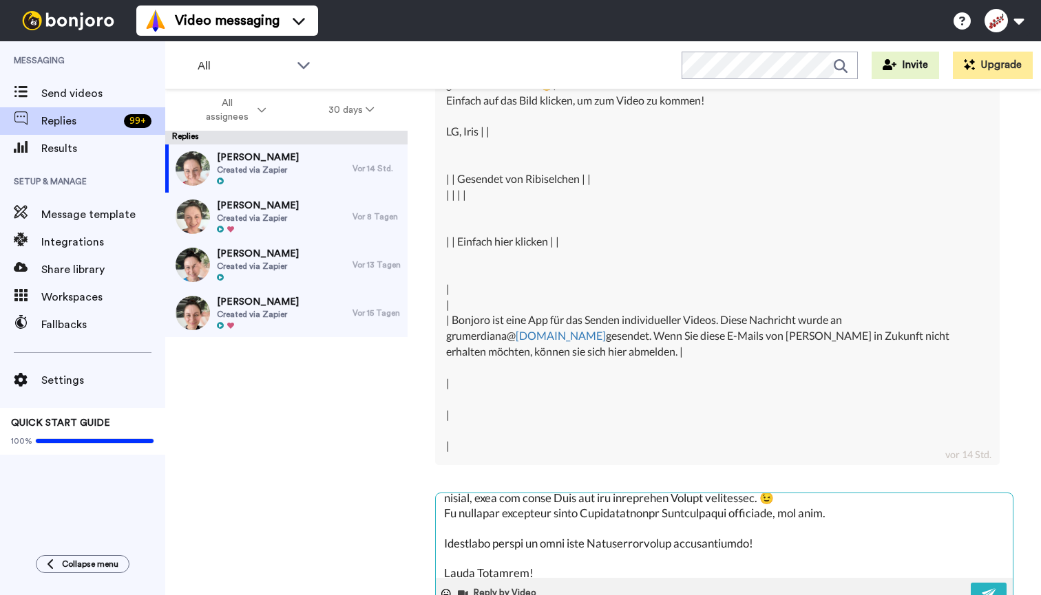
scroll to position [188, 0]
click at [575, 524] on textarea at bounding box center [724, 536] width 577 height 85
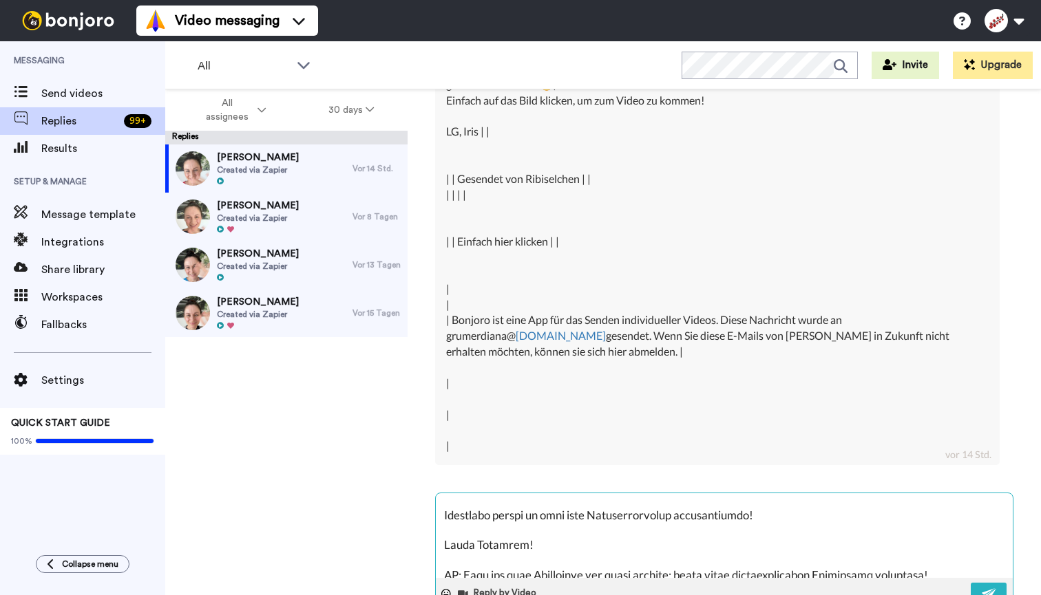
scroll to position [217, 0]
click at [987, 589] on img at bounding box center [989, 594] width 15 height 11
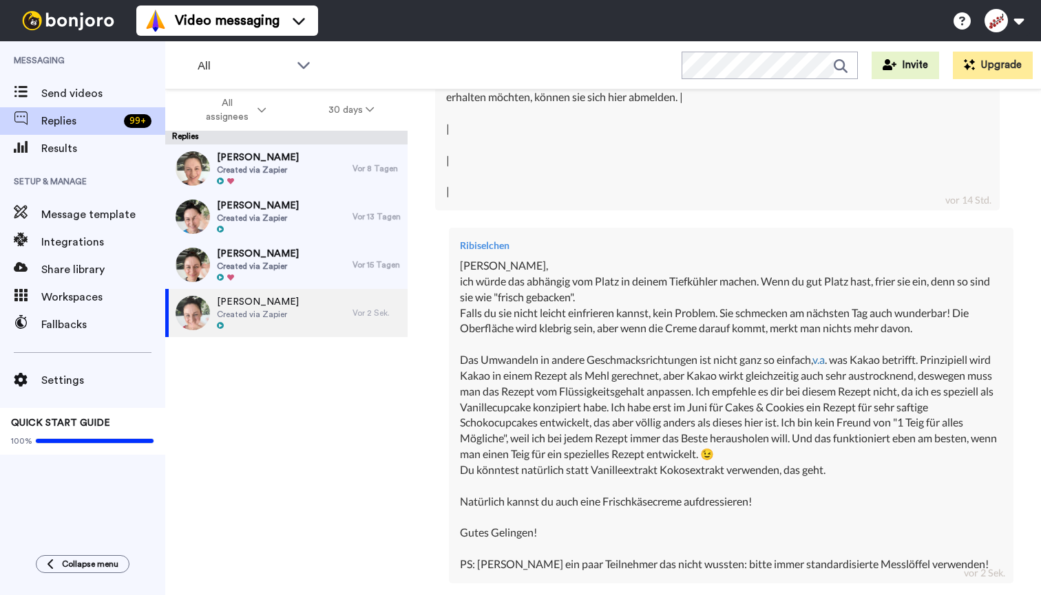
scroll to position [1017, 0]
